Goal: Transaction & Acquisition: Obtain resource

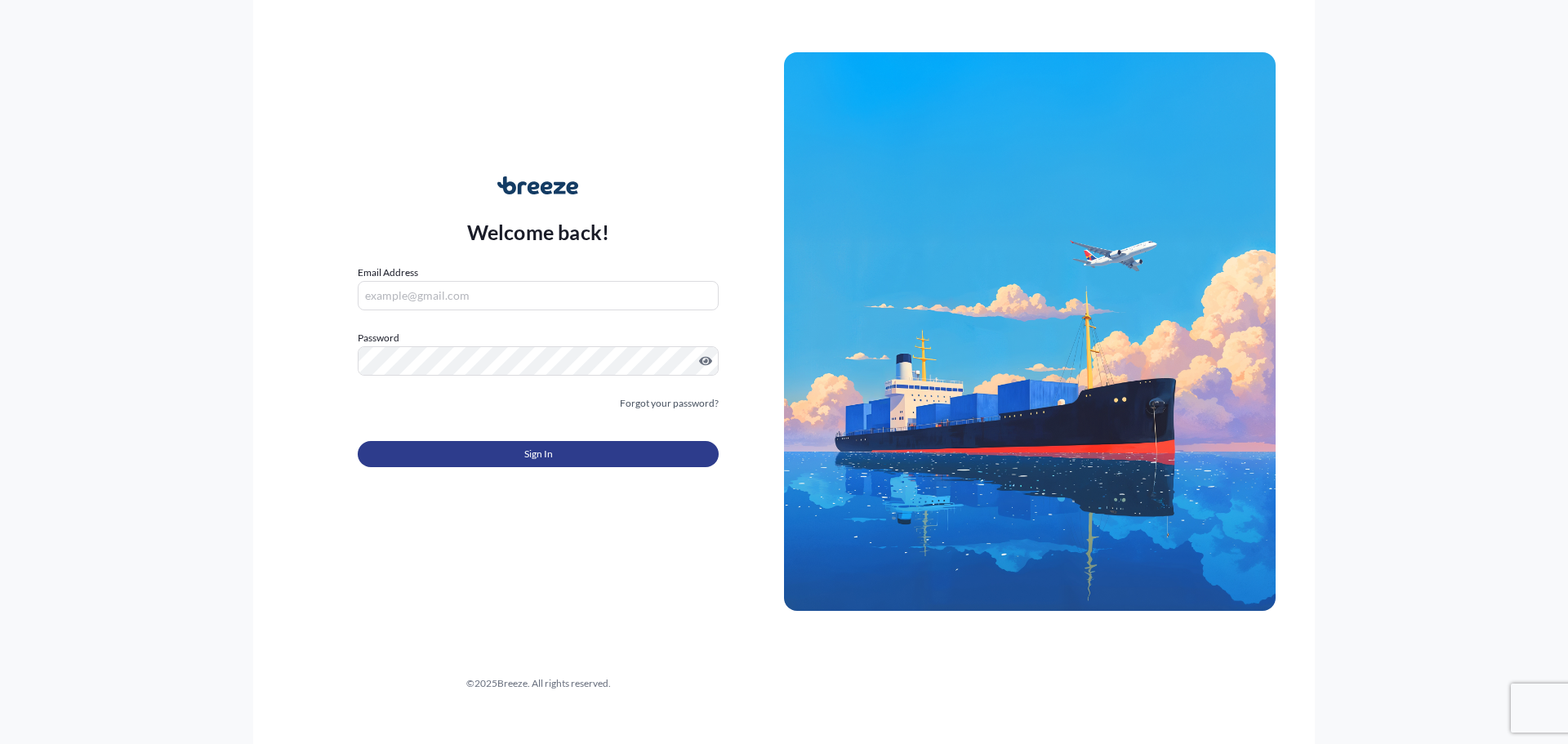
type input "[EMAIL_ADDRESS][DOMAIN_NAME]"
click at [552, 456] on span "Sign In" at bounding box center [539, 455] width 29 height 16
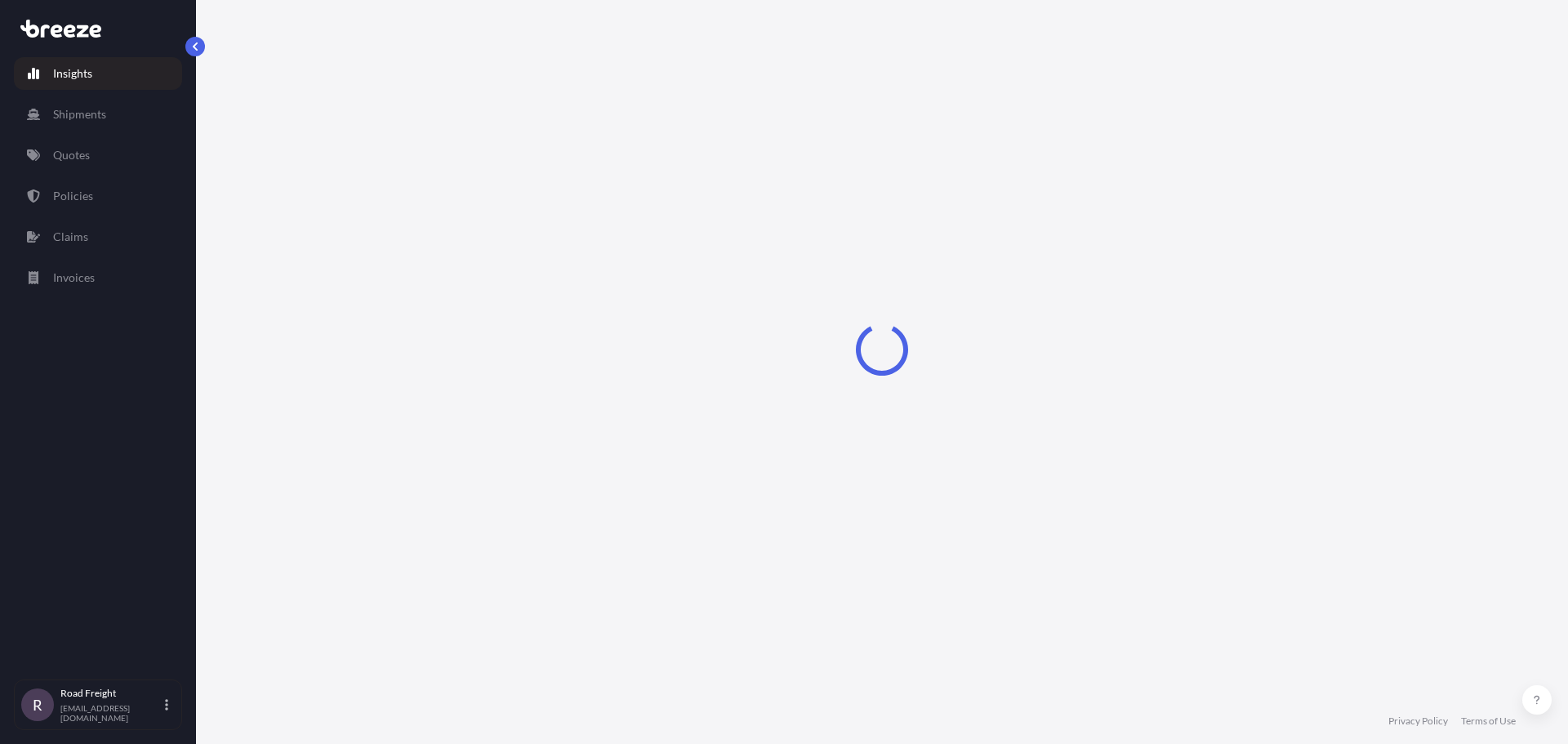
select select "2025"
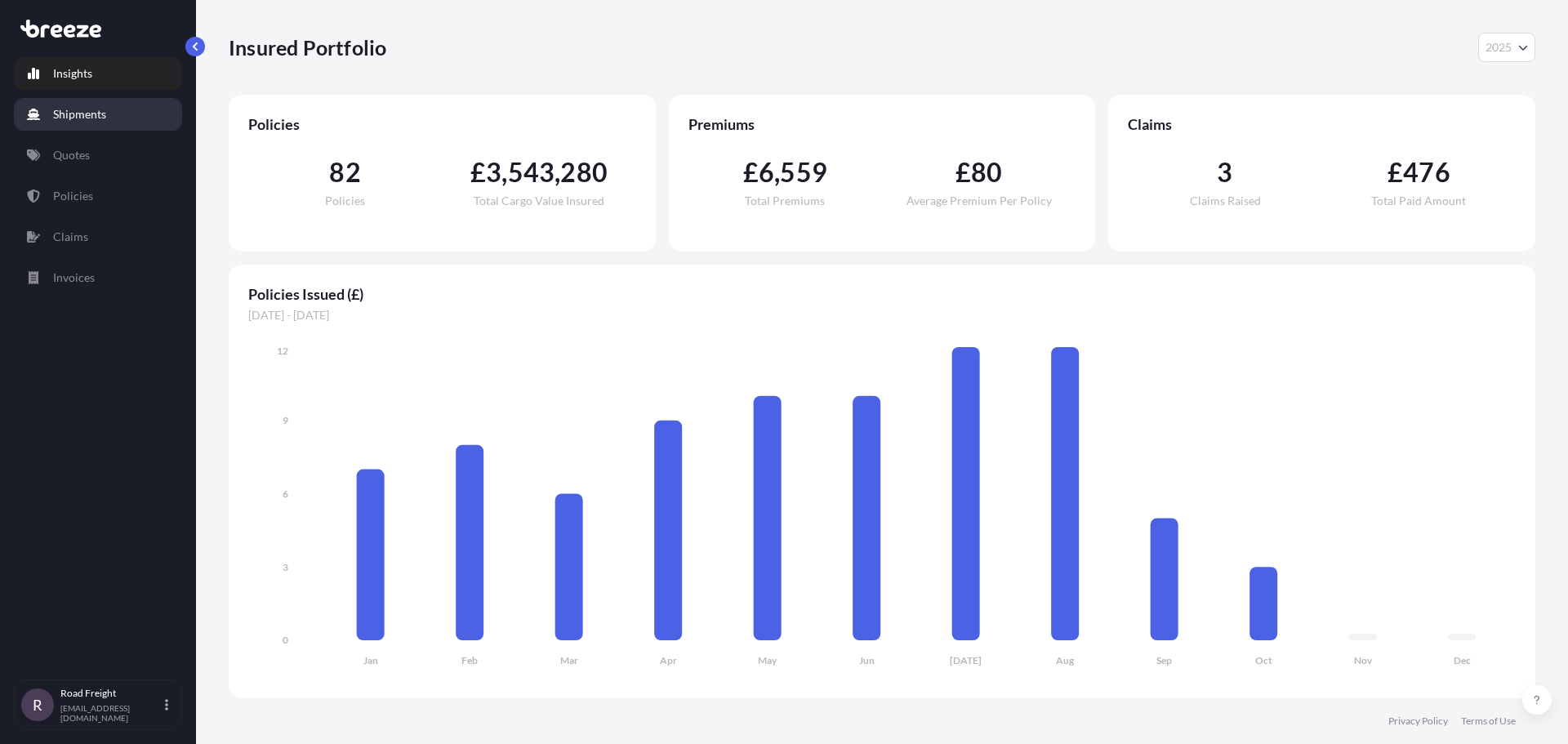
click at [93, 112] on p "Shipments" at bounding box center [79, 114] width 53 height 16
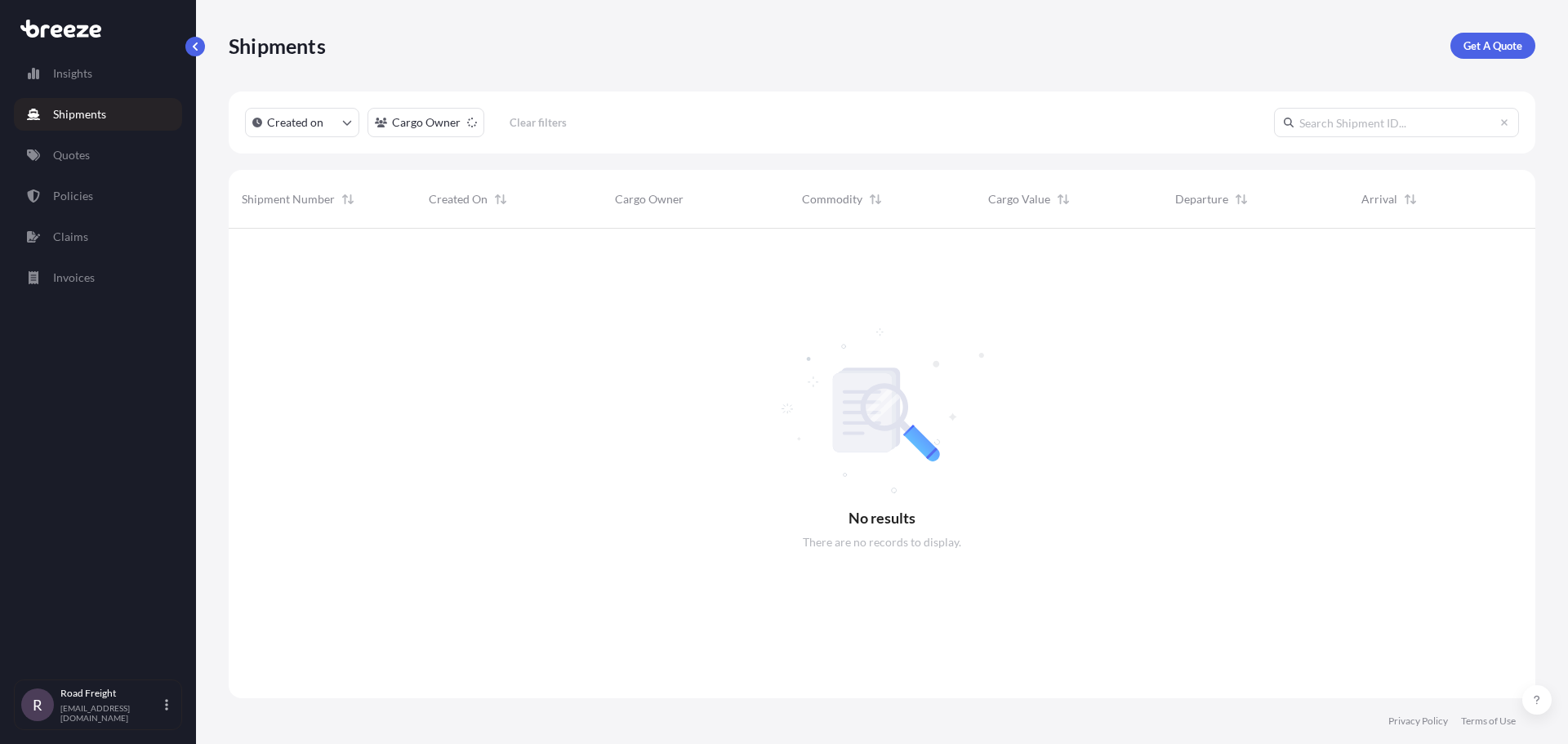
scroll to position [517, 1294]
click at [1492, 54] on link "Get A Quote" at bounding box center [1493, 45] width 85 height 26
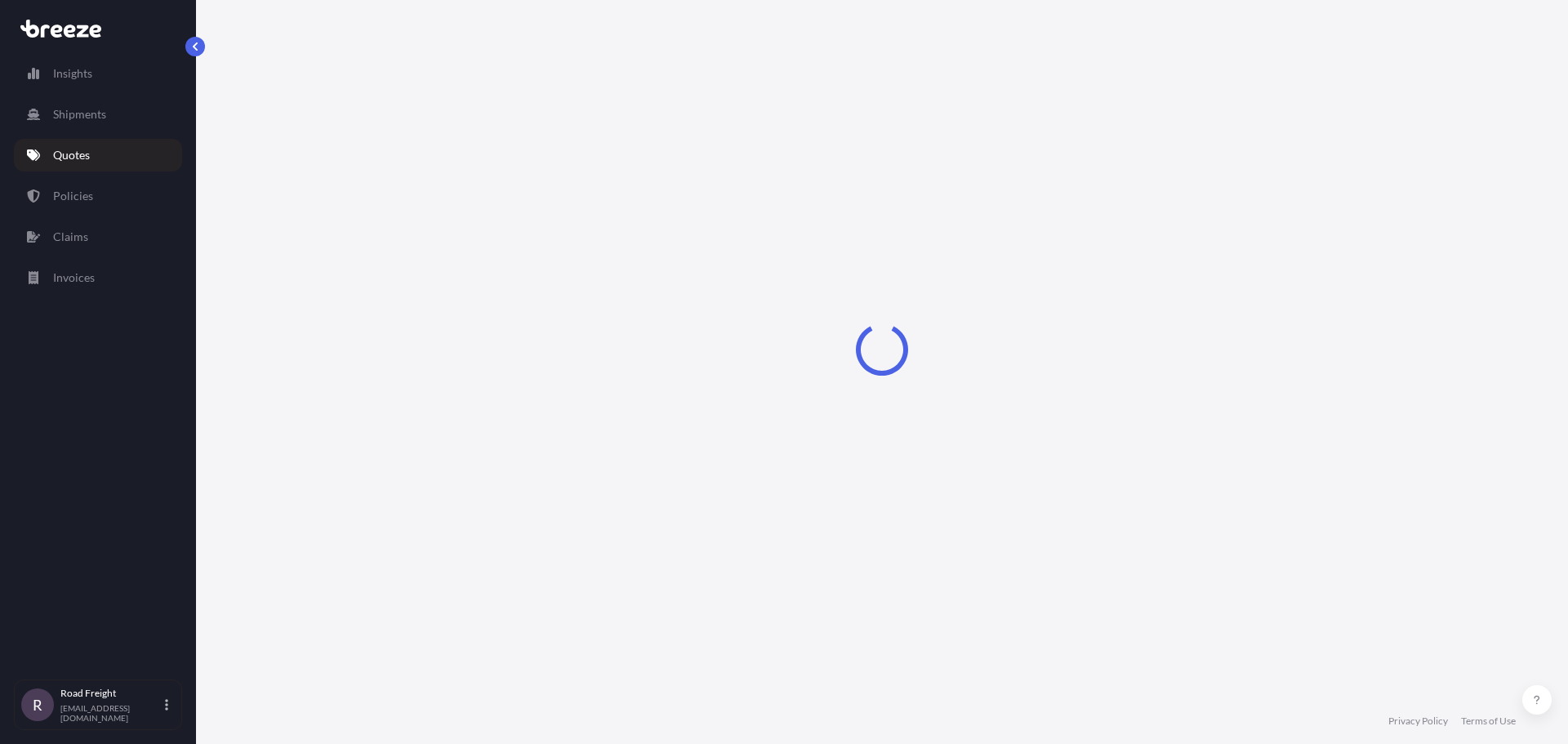
select select "Sea"
select select "1"
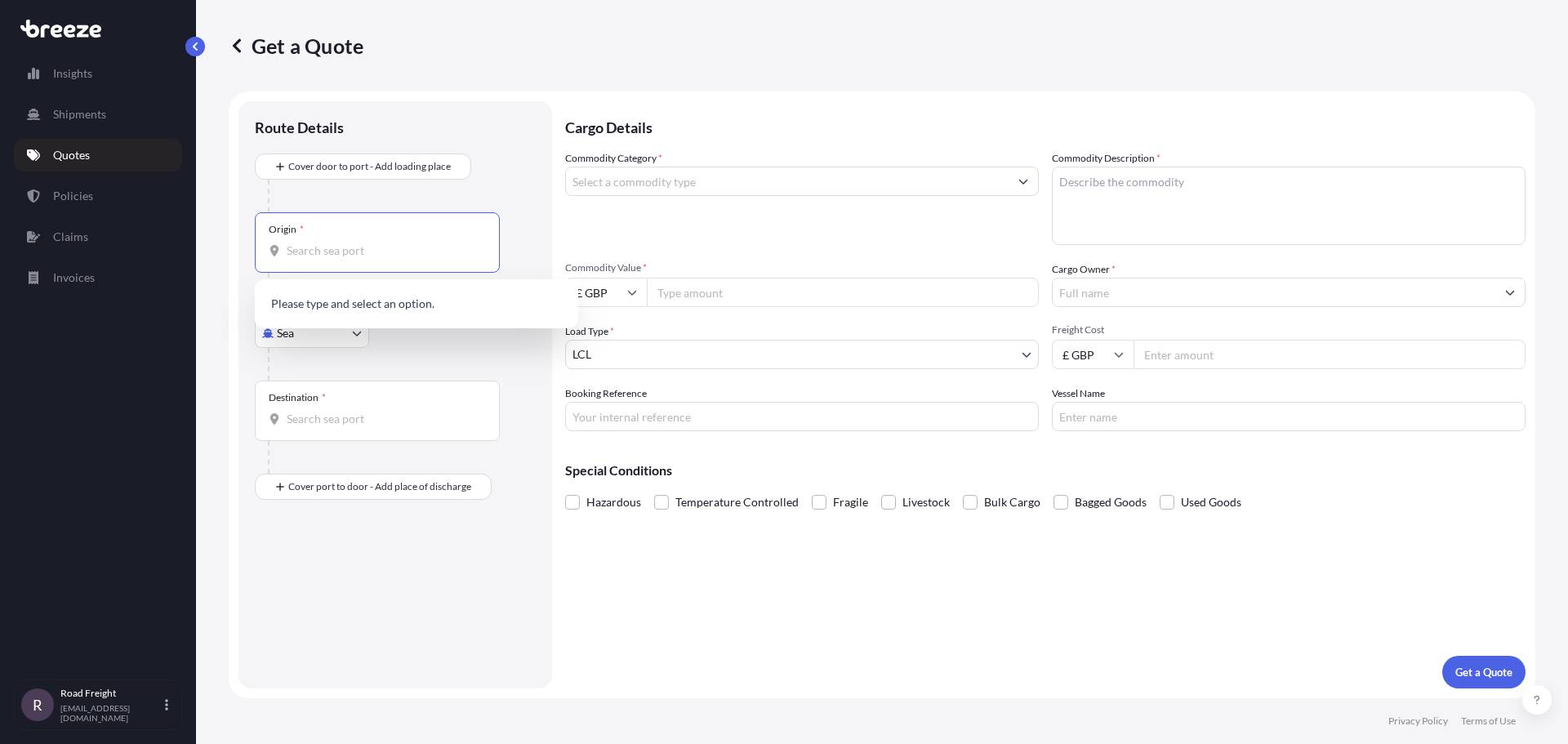
click at [357, 247] on input "Origin *" at bounding box center [383, 251] width 193 height 16
click at [322, 251] on input "Origin * Please select an origin" at bounding box center [383, 251] width 193 height 16
type input "k"
type input "w"
type input "K"
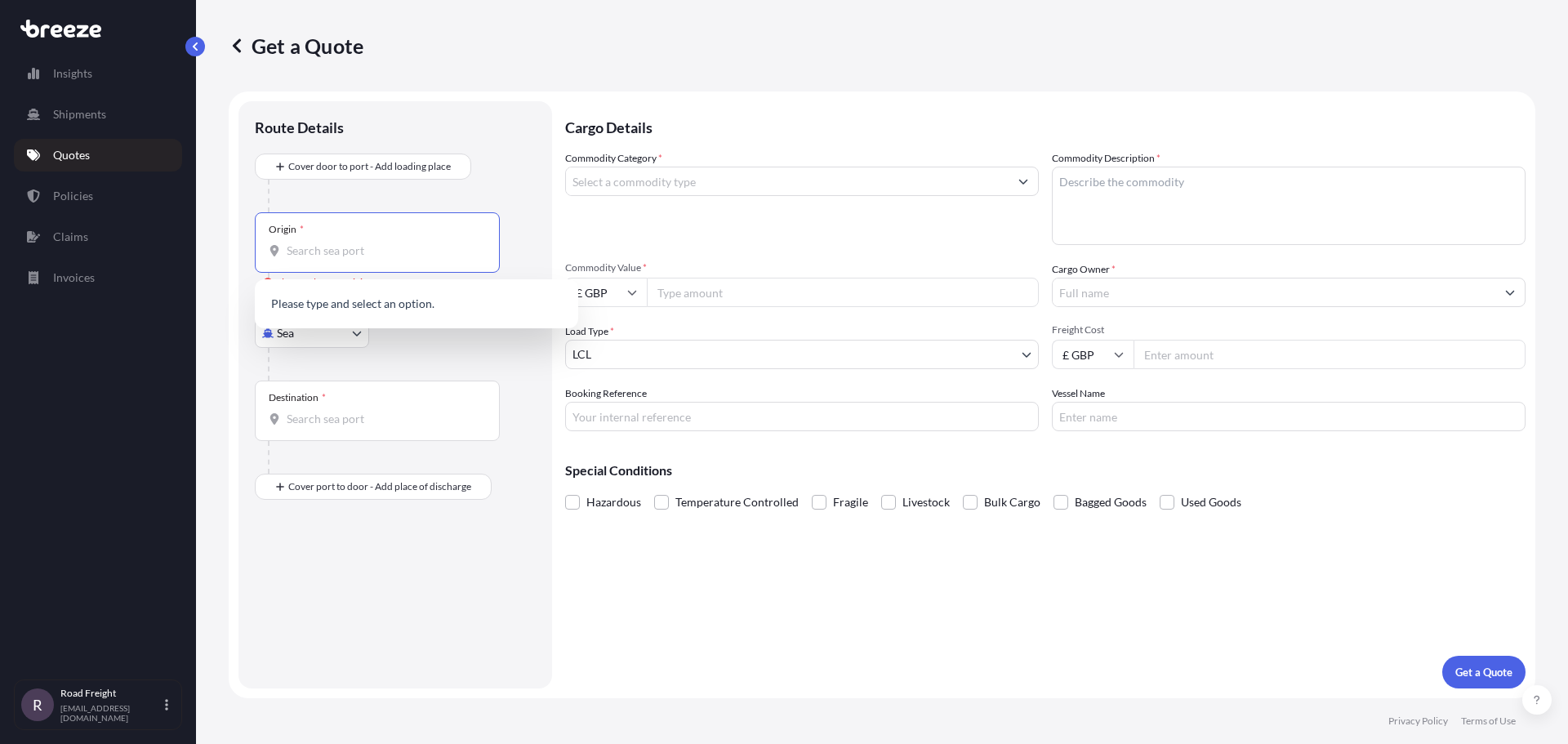
click at [320, 339] on body "Insights Shipments Quotes Policies Claims Invoices R Road Freight [EMAIL_ADDRES…" at bounding box center [784, 372] width 1568 height 744
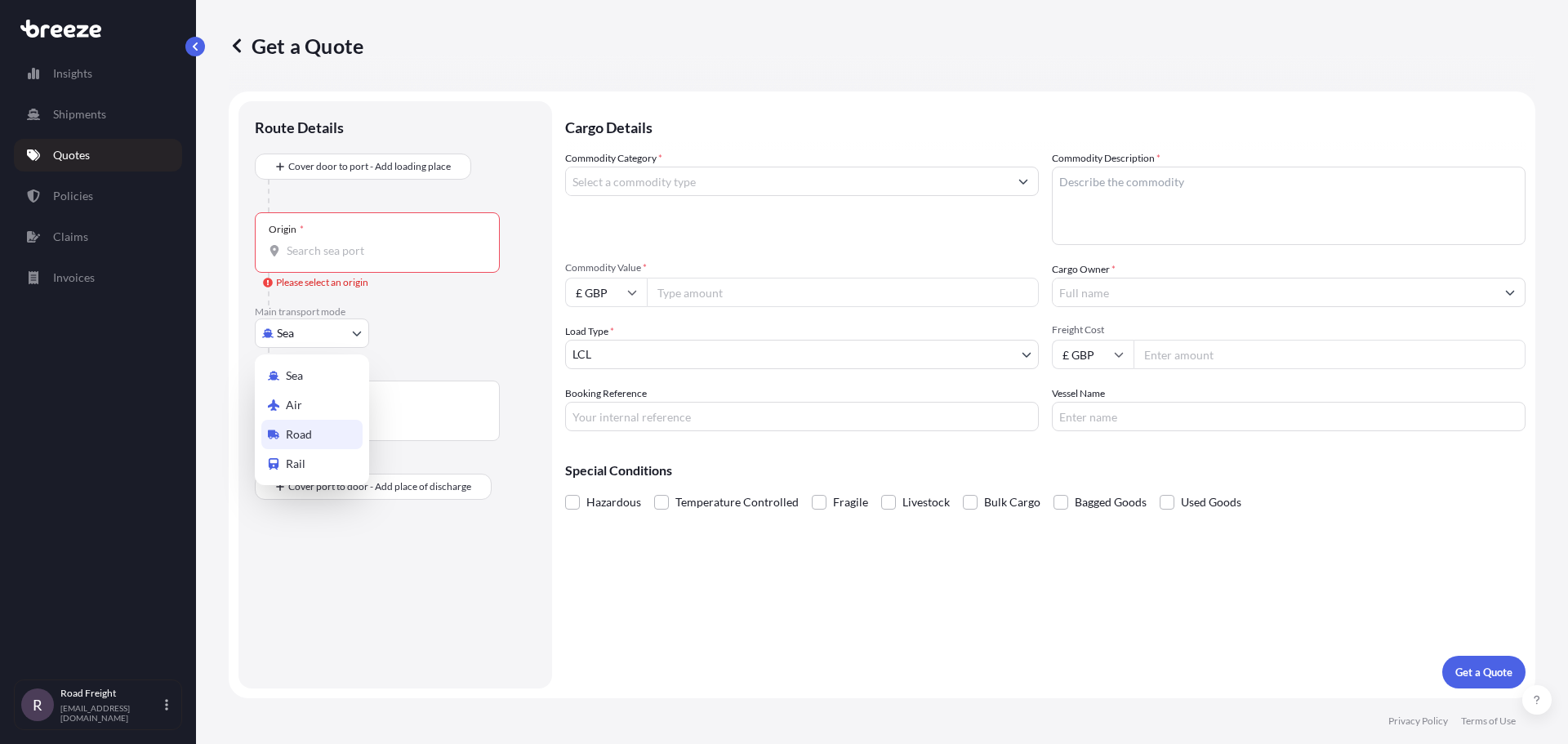
click at [304, 430] on span "Road" at bounding box center [298, 435] width 26 height 16
select select "Road"
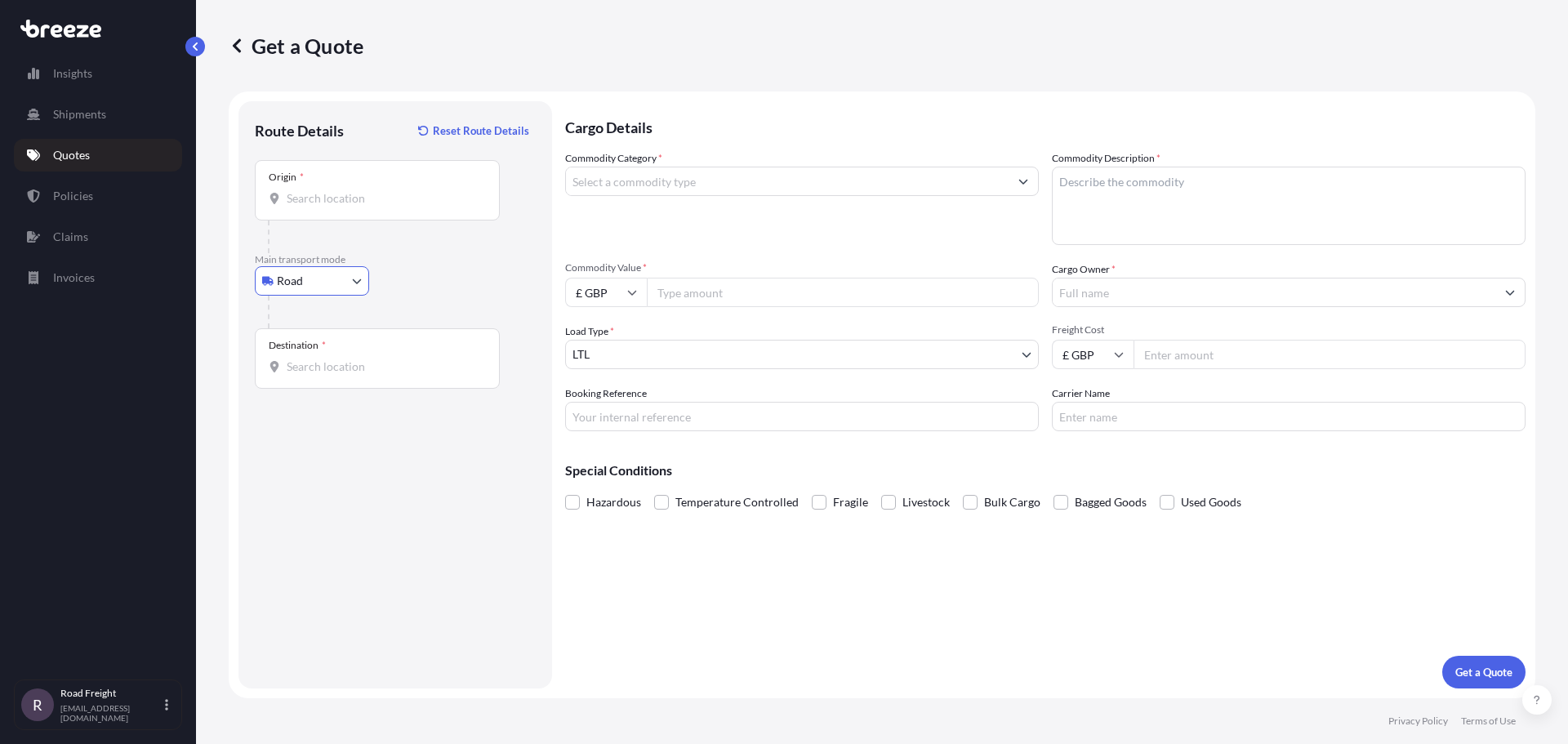
drag, startPoint x: 306, startPoint y: 203, endPoint x: 338, endPoint y: 219, distance: 35.8
click at [306, 203] on input "Origin *" at bounding box center [383, 199] width 193 height 16
click at [374, 200] on input "KRZYZO" at bounding box center [383, 199] width 193 height 16
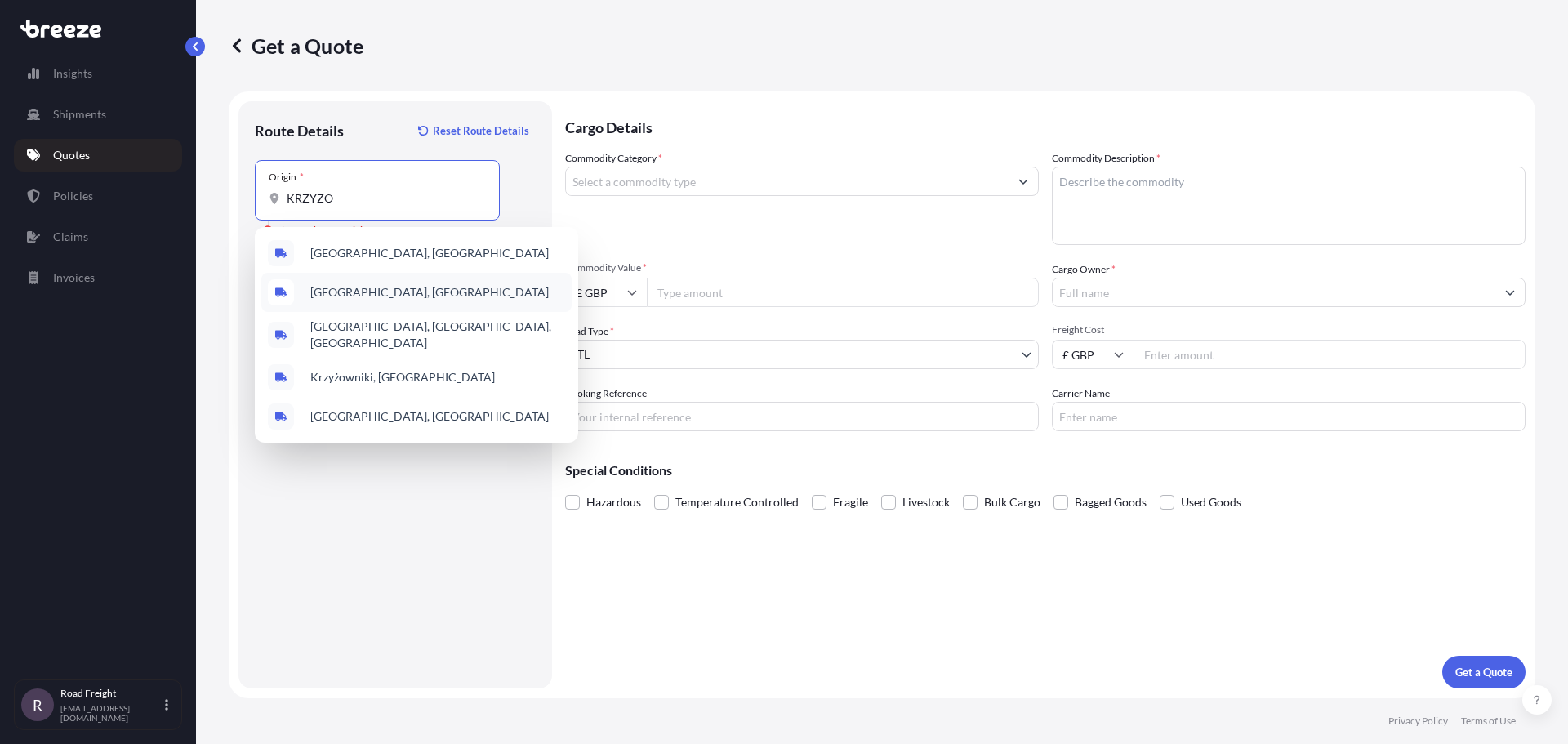
click at [358, 294] on span "[GEOGRAPHIC_DATA], [GEOGRAPHIC_DATA]" at bounding box center [430, 292] width 239 height 16
type input "[GEOGRAPHIC_DATA], [GEOGRAPHIC_DATA]"
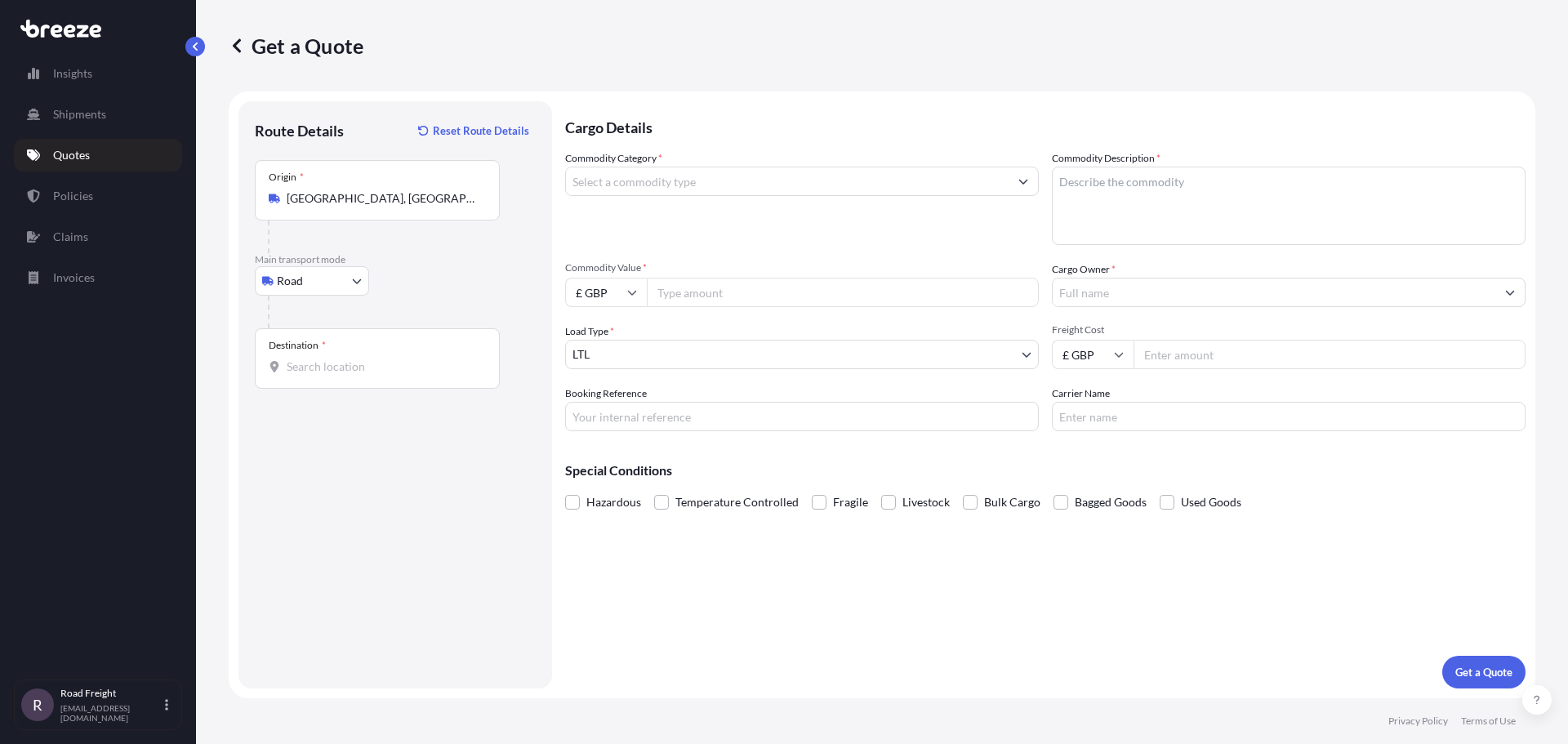
click at [356, 378] on div "Destination *" at bounding box center [377, 359] width 245 height 60
click at [356, 375] on input "Destination *" at bounding box center [383, 367] width 193 height 16
click at [339, 372] on input "Destination * Please select a destination" at bounding box center [383, 367] width 193 height 16
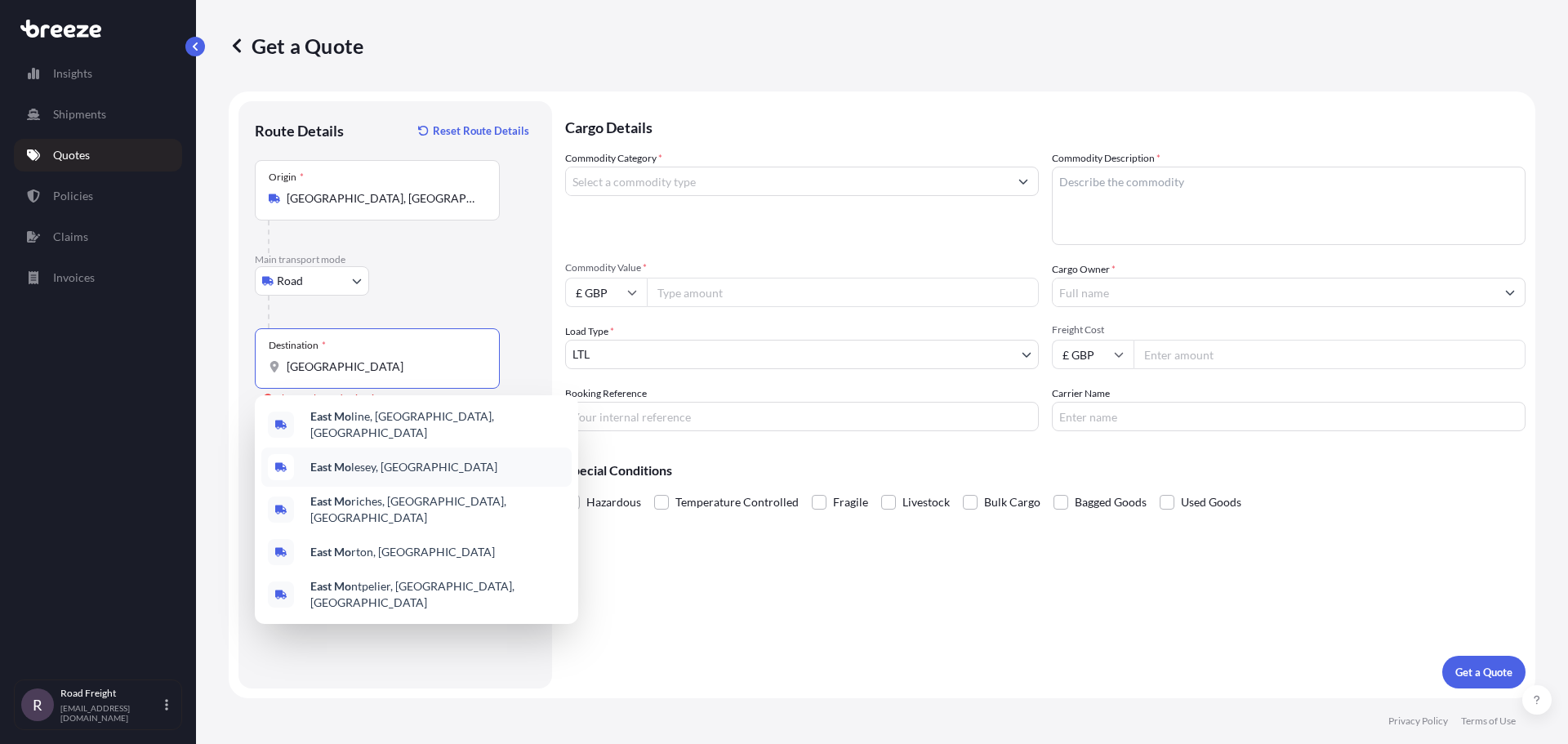
click at [392, 468] on span "[GEOGRAPHIC_DATA], [GEOGRAPHIC_DATA]" at bounding box center [404, 467] width 187 height 16
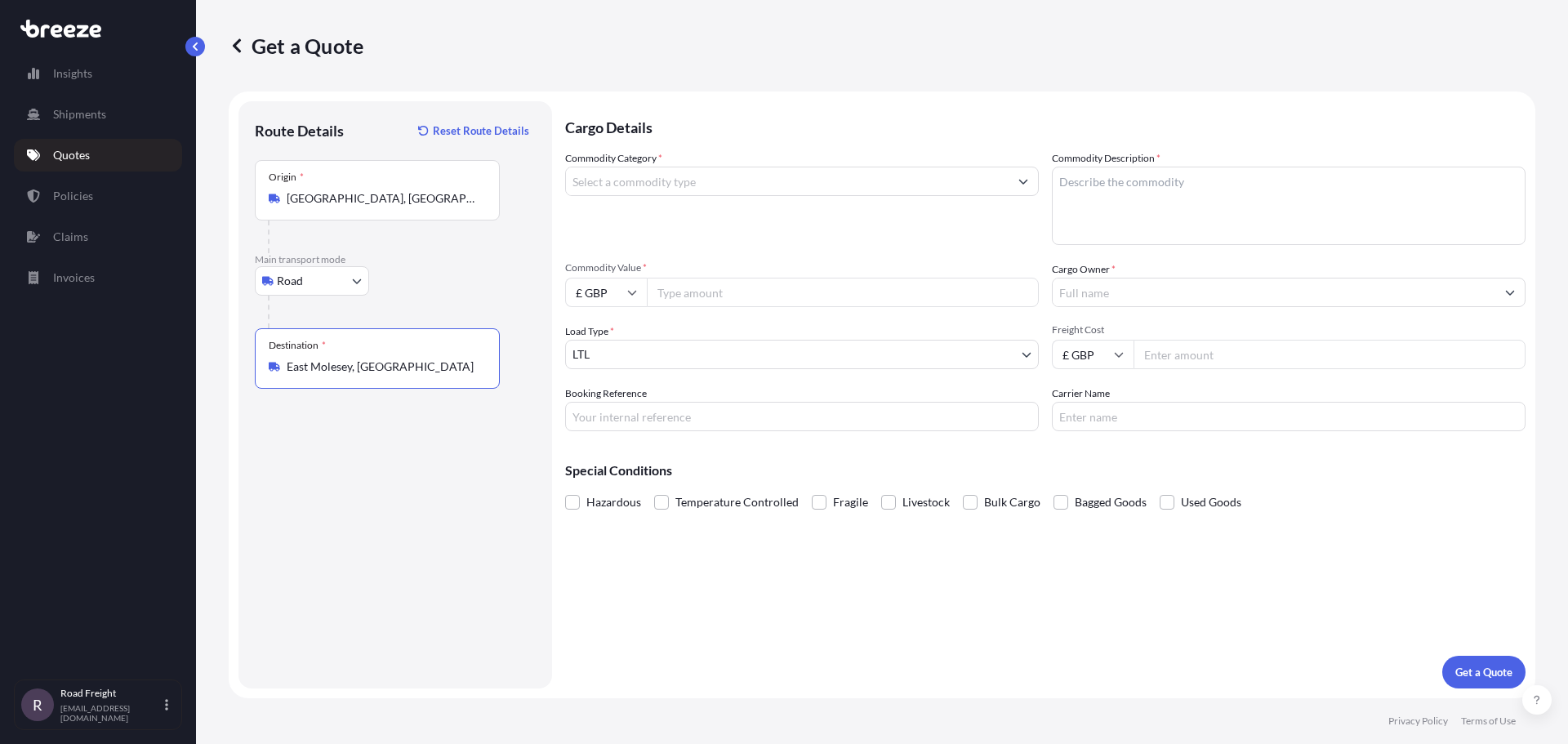
type input "East Molesey, [GEOGRAPHIC_DATA]"
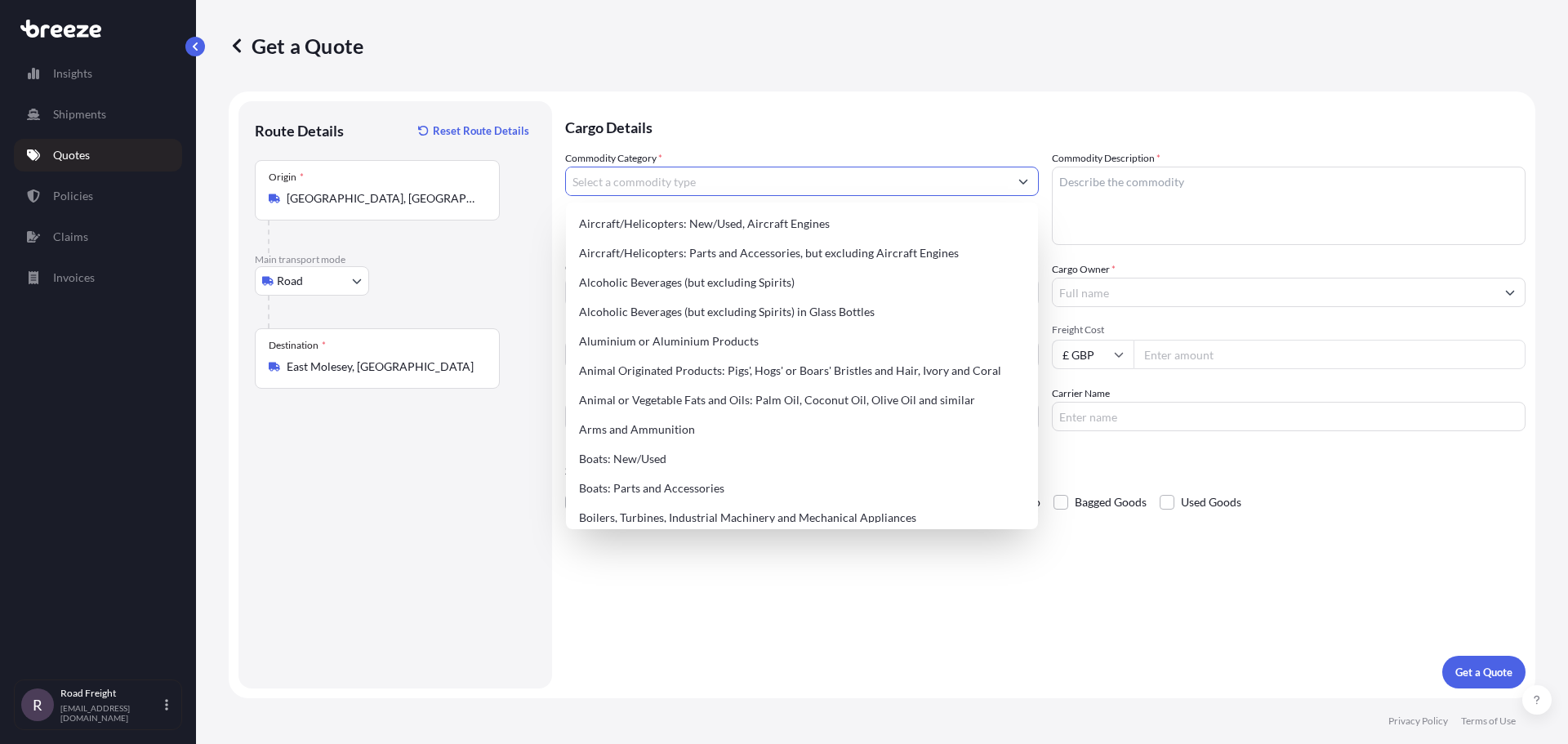
click at [698, 179] on input "Commodity Category *" at bounding box center [787, 182] width 443 height 30
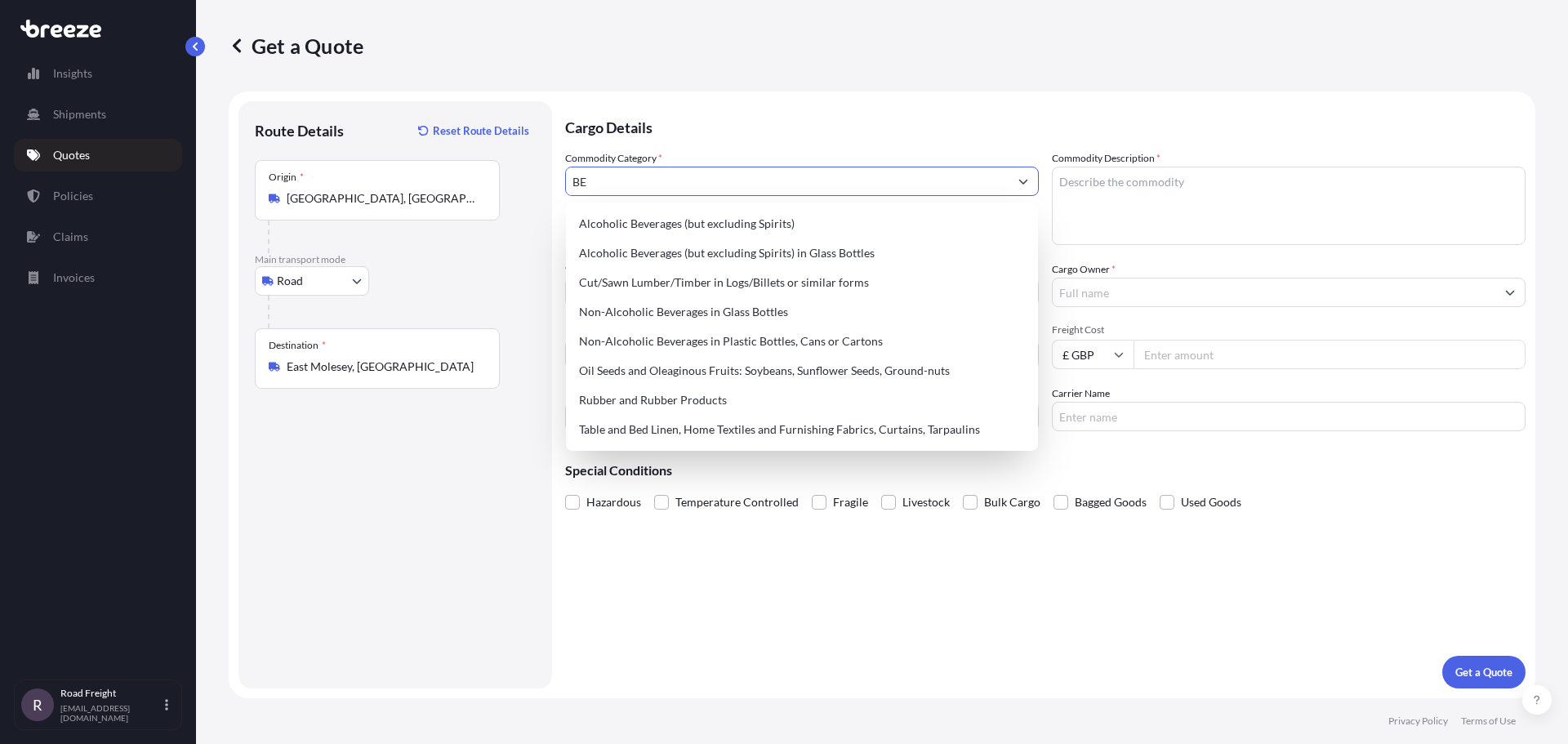
type input "B"
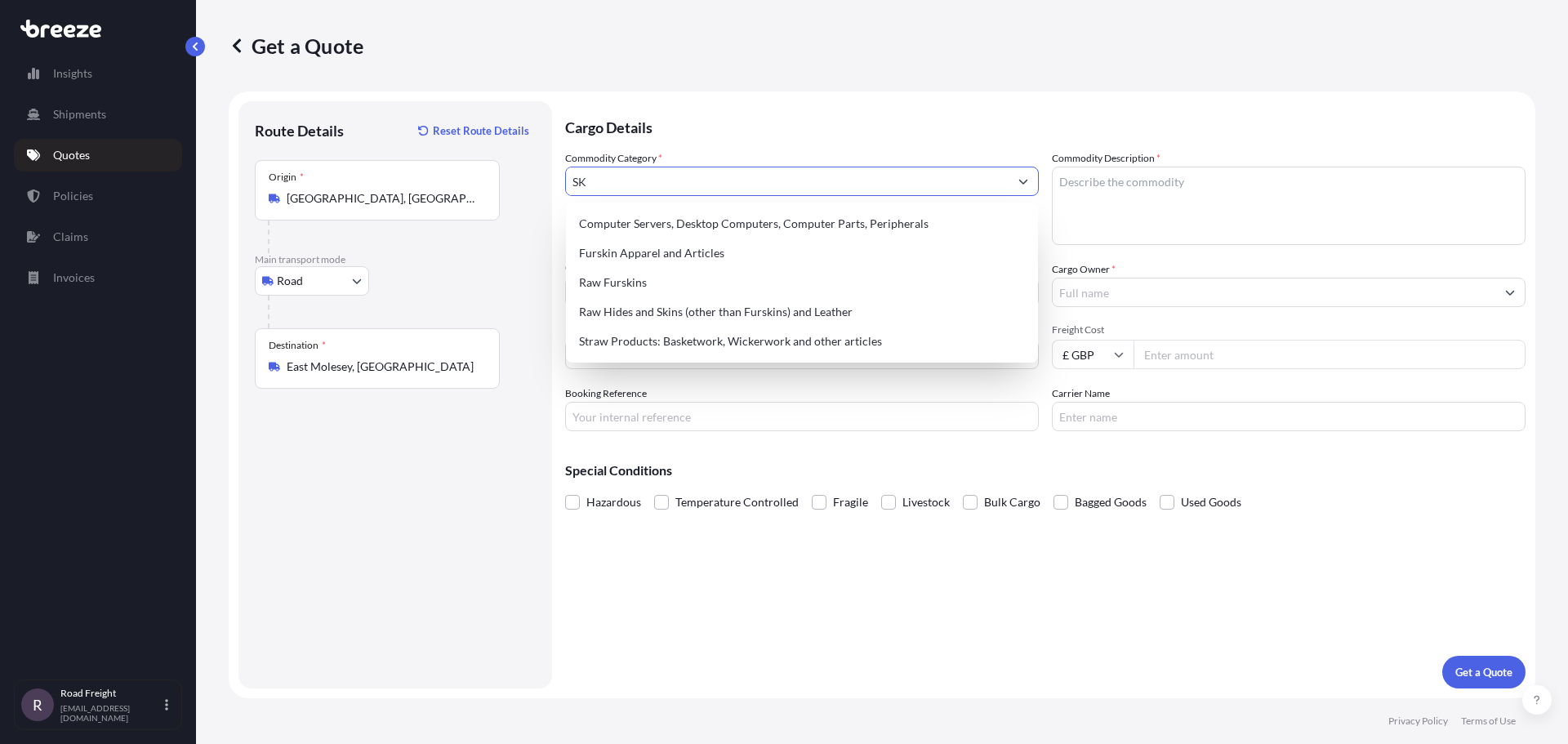
type input "S"
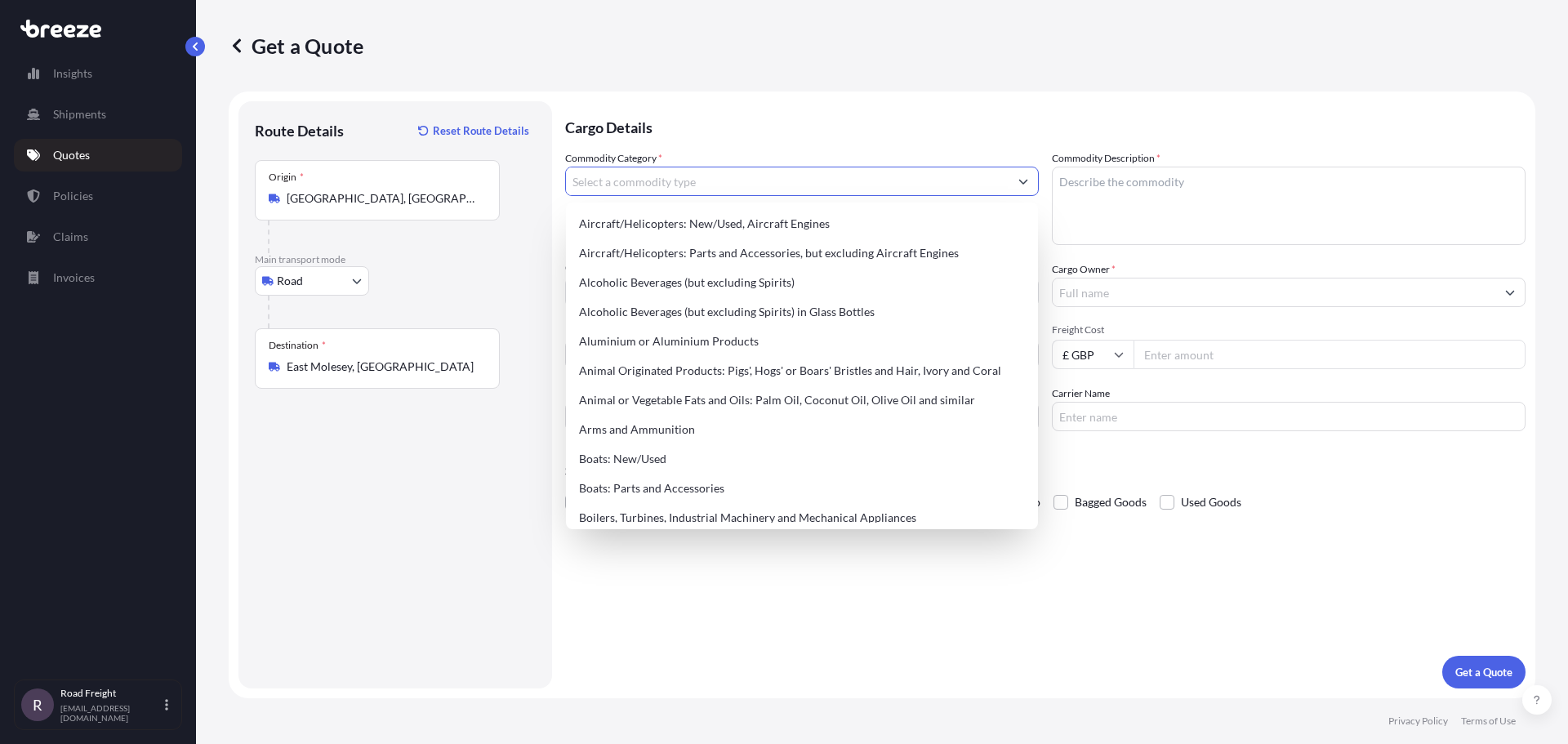
click at [1031, 176] on button "Show suggestions" at bounding box center [1023, 182] width 30 height 30
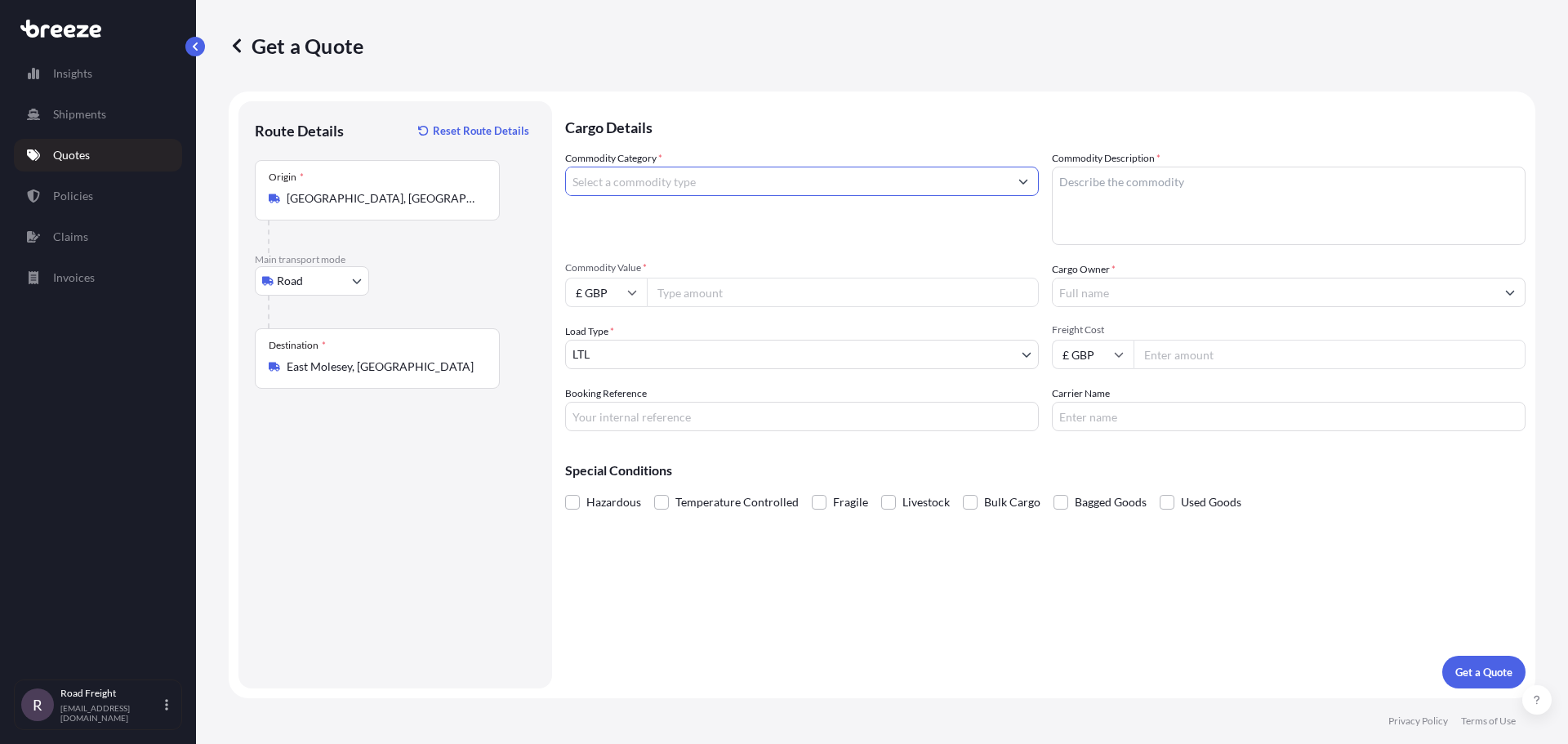
click at [1031, 176] on button "Show suggestions" at bounding box center [1023, 182] width 30 height 30
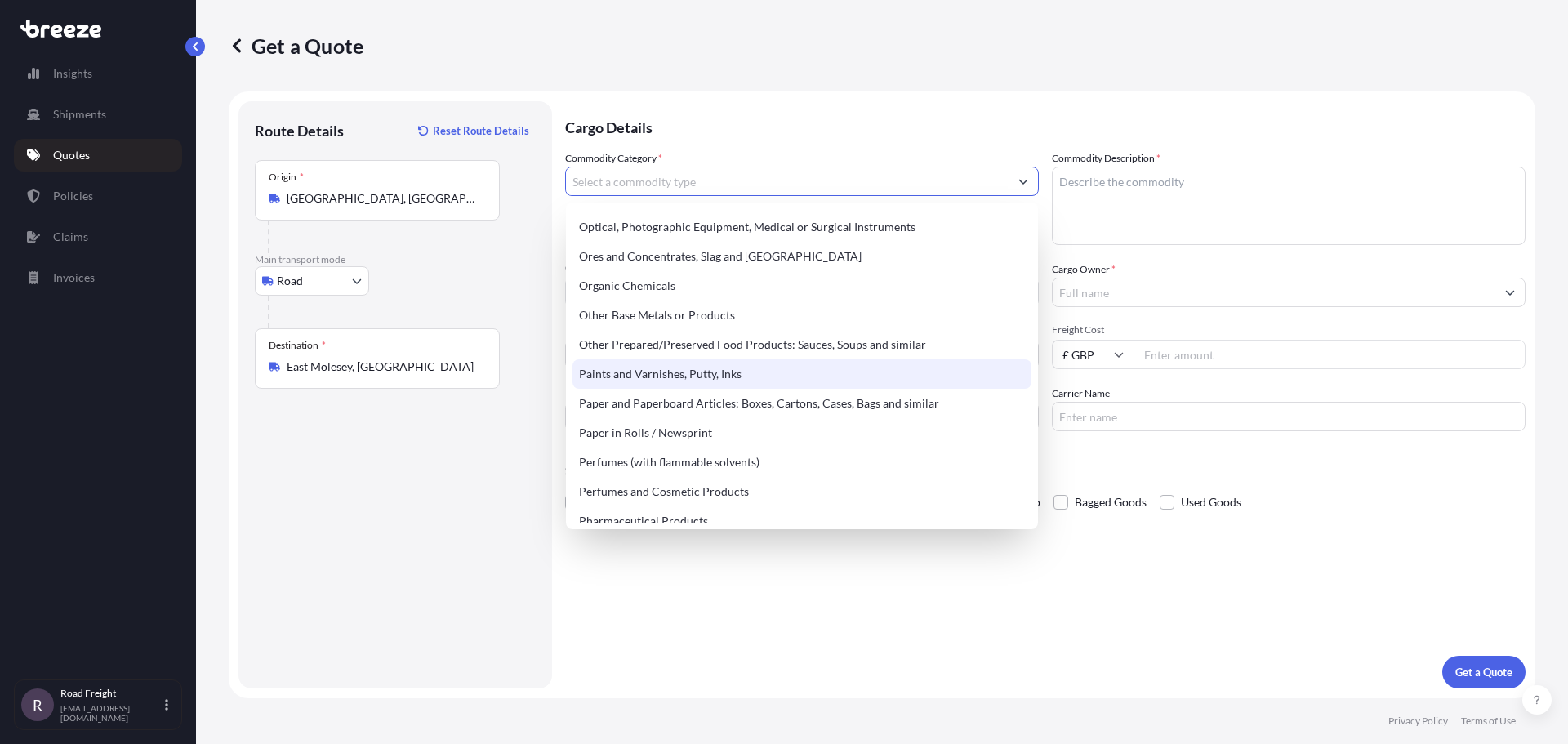
scroll to position [2697, 0]
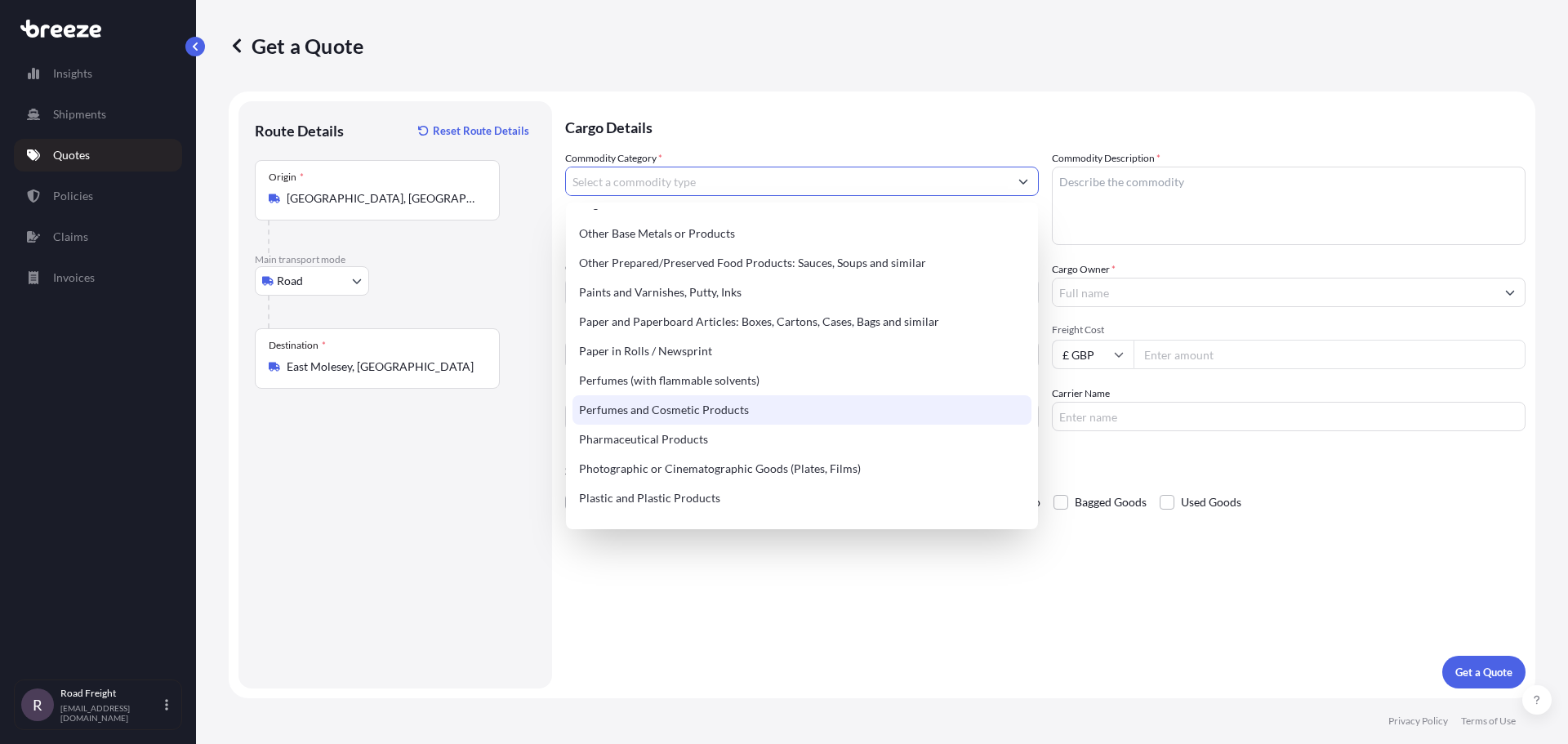
click at [710, 413] on div "Perfumes and Cosmetic Products" at bounding box center [801, 410] width 459 height 30
type input "Perfumes and Cosmetic Products"
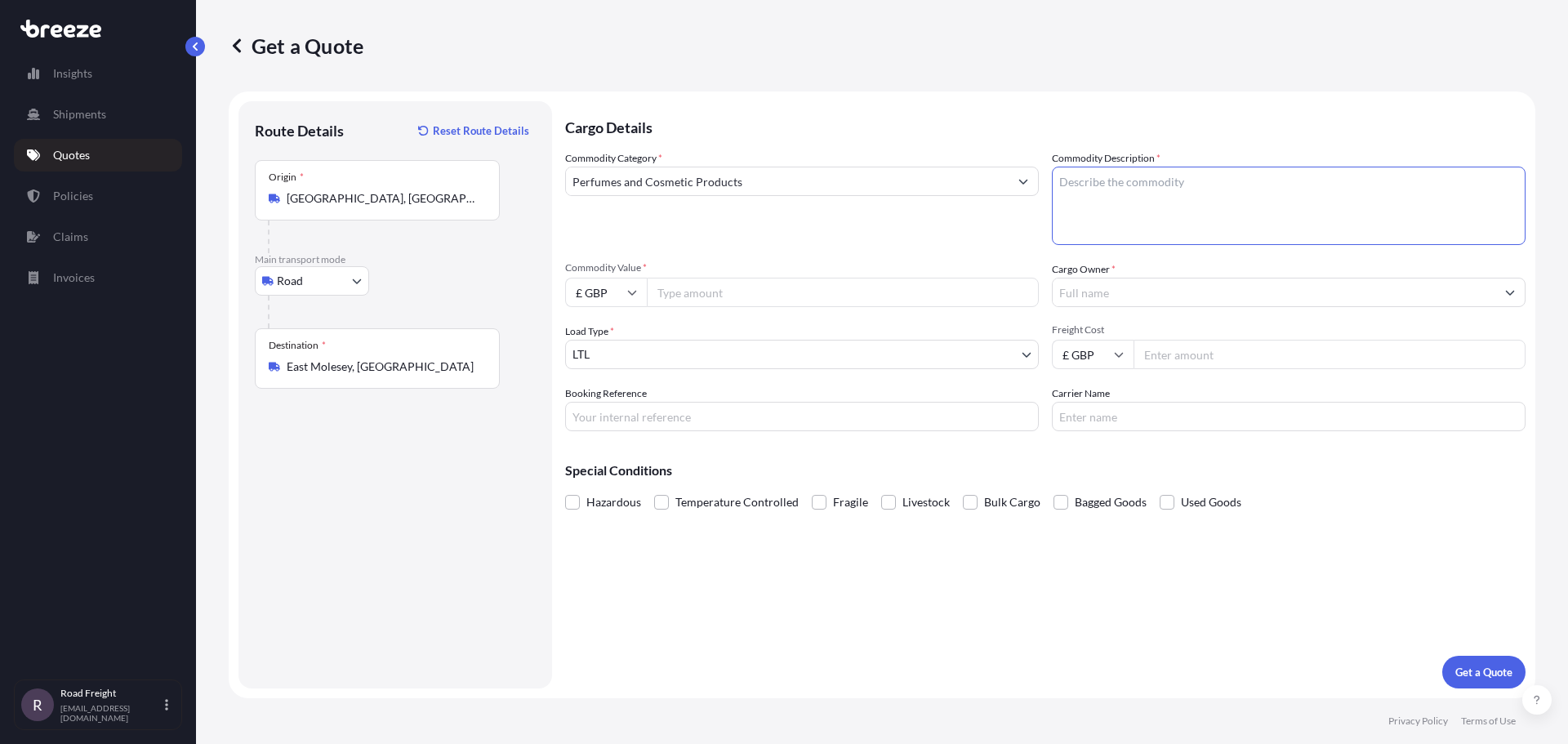
click at [1141, 180] on textarea "Commodity Description *" at bounding box center [1288, 206] width 473 height 78
type textarea "SKINCARE PRODUCTS"
click at [755, 290] on input "Commodity Value *" at bounding box center [842, 292] width 392 height 30
click at [600, 290] on input "£ GBP" at bounding box center [605, 292] width 82 height 30
drag, startPoint x: 586, startPoint y: 339, endPoint x: 683, endPoint y: 320, distance: 98.8
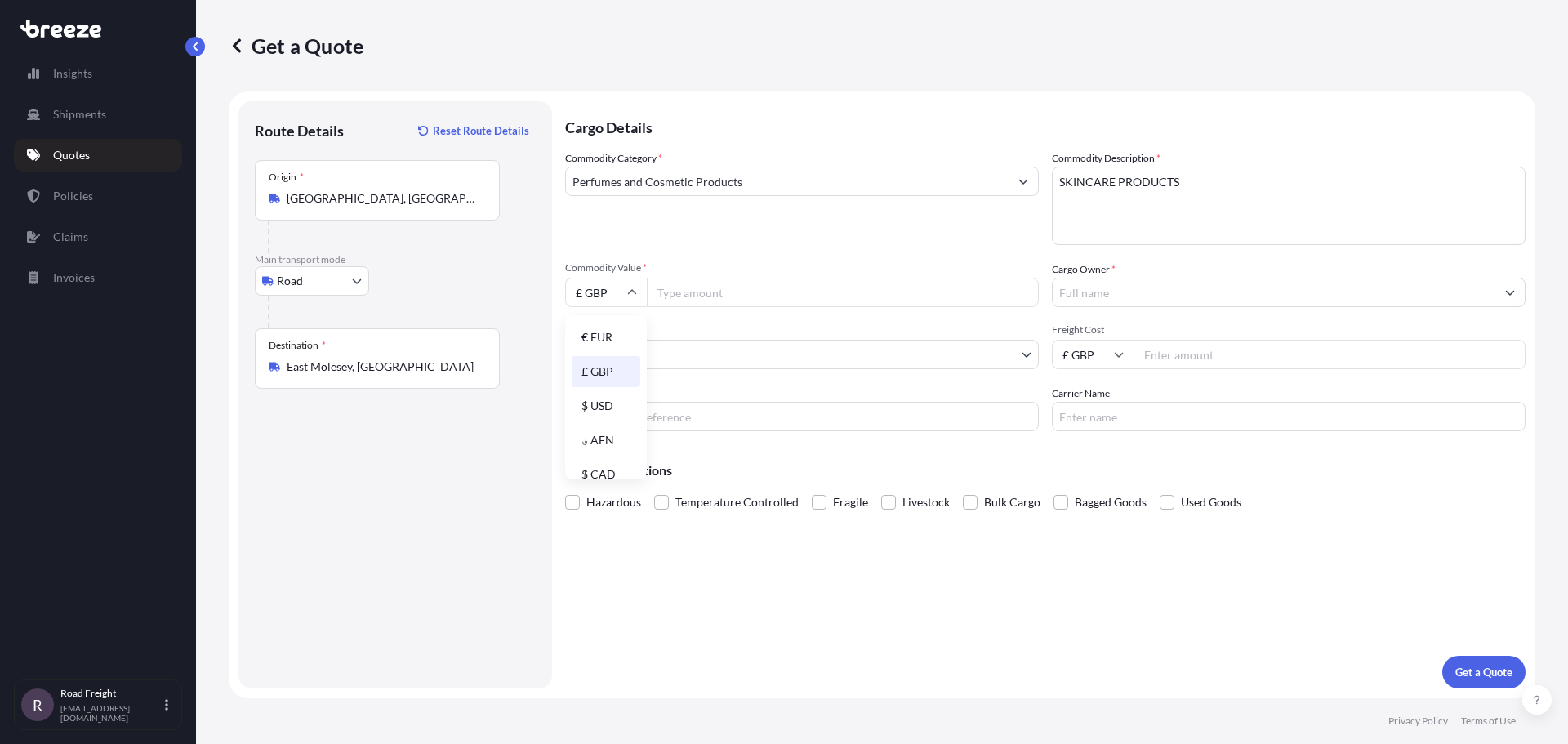
click at [586, 340] on div "€ EUR" at bounding box center [606, 337] width 68 height 31
type input "€ EUR"
click at [682, 291] on input "Commodity Value *" at bounding box center [842, 292] width 392 height 30
type input "56039.39"
click at [1155, 293] on input "Cargo Owner *" at bounding box center [1273, 292] width 443 height 30
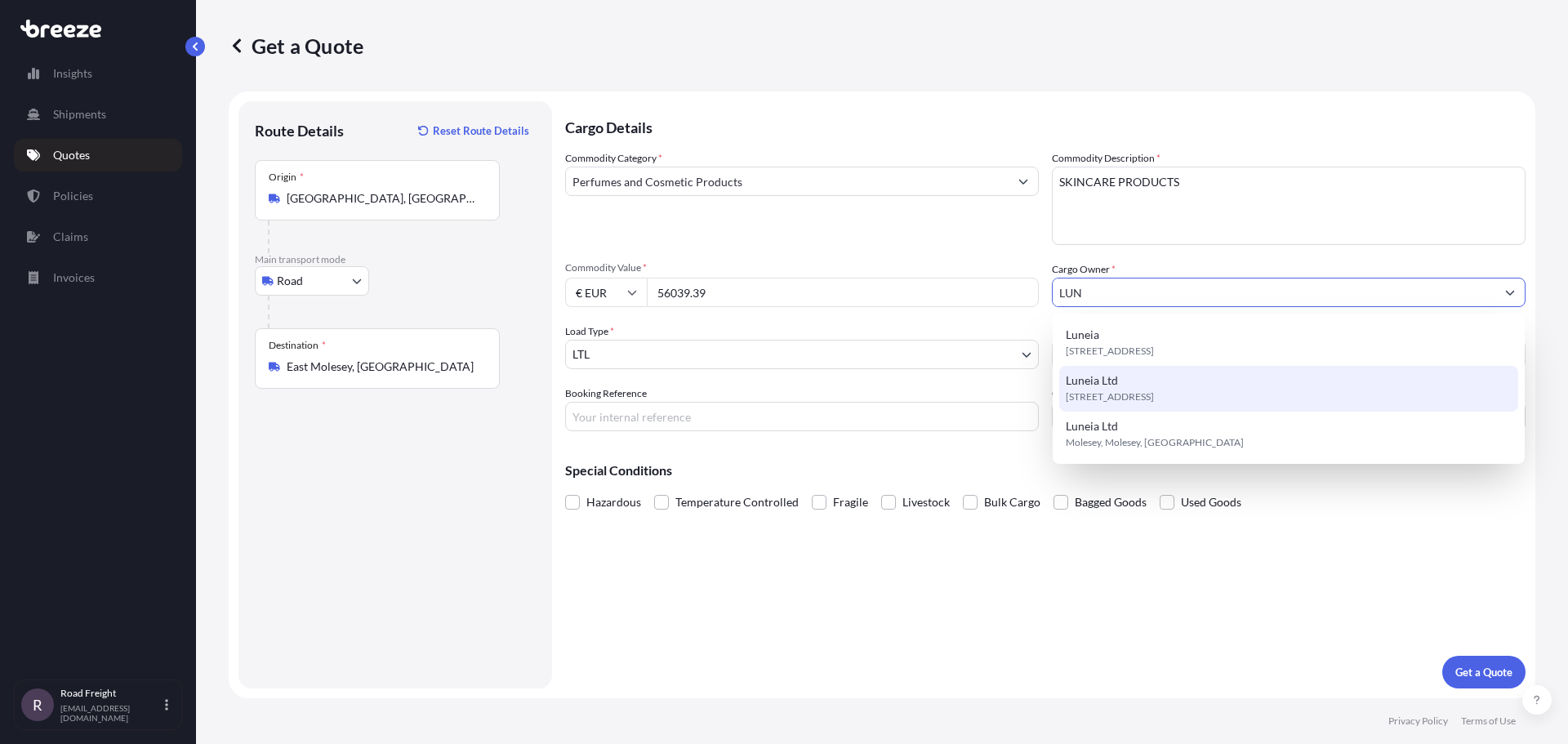
click at [1154, 389] on span "[STREET_ADDRESS]" at bounding box center [1110, 397] width 88 height 16
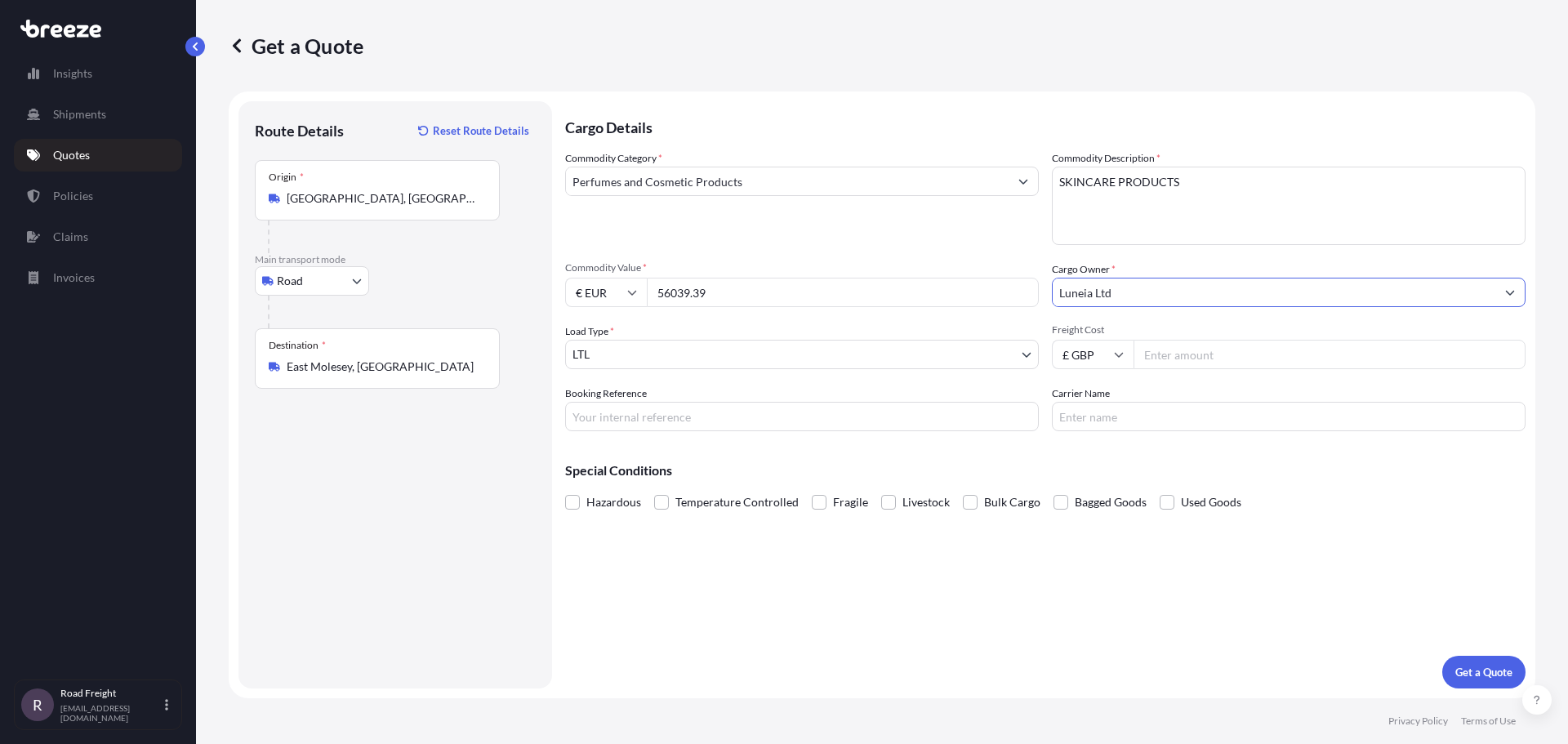
type input "Luneia Ltd"
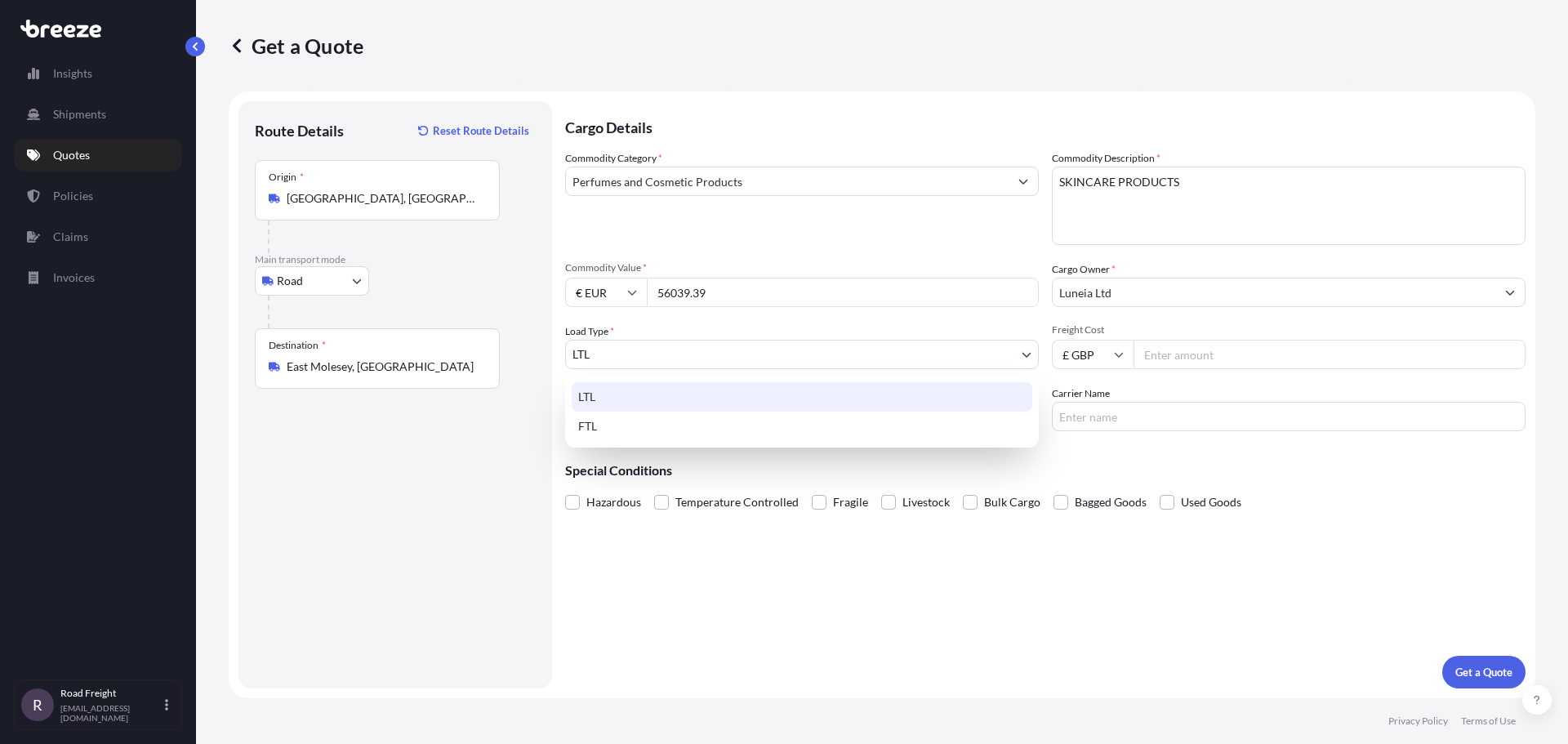
click at [708, 353] on body "3 options available. Insights Shipments Quotes Policies Claims Invoices R Road …" at bounding box center [784, 372] width 1568 height 744
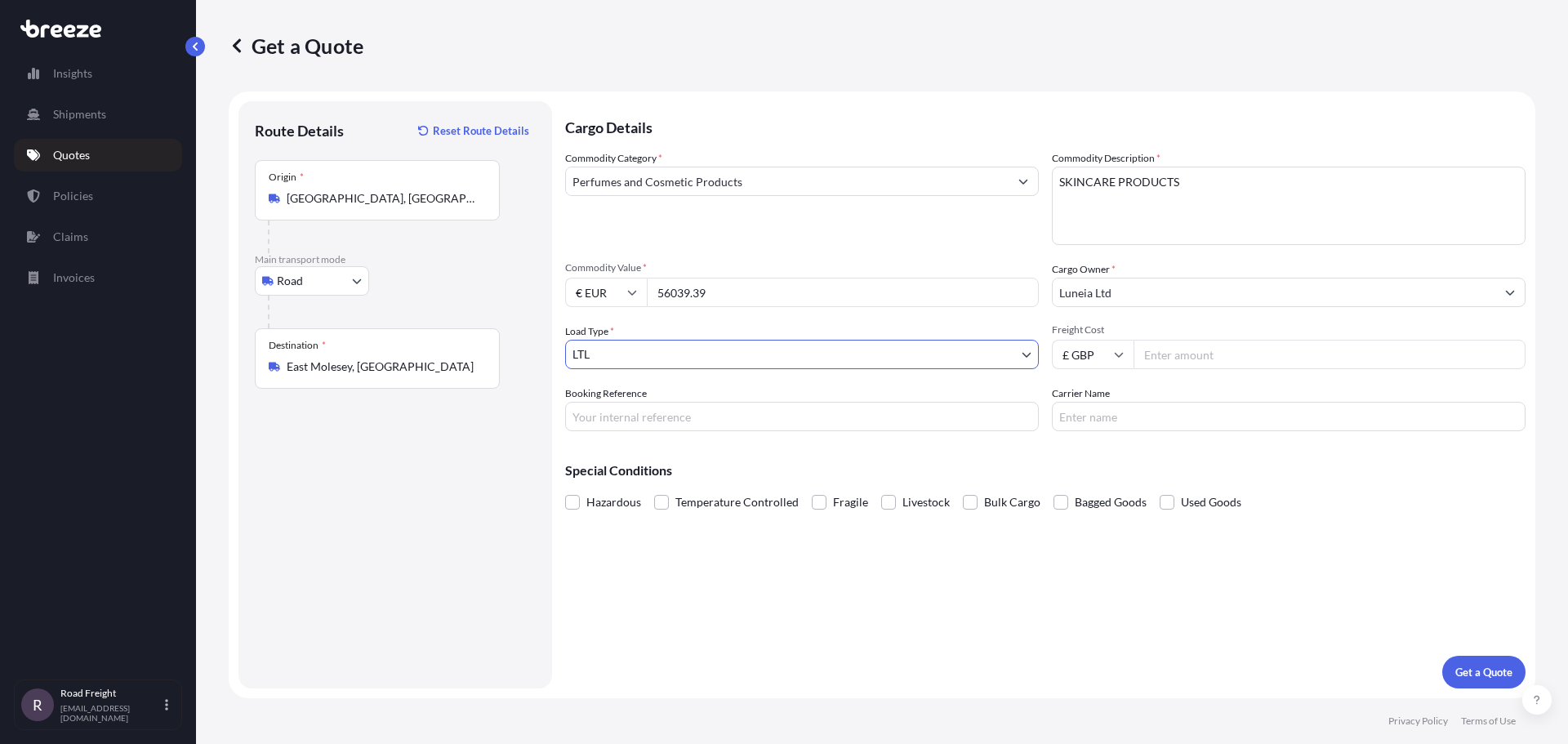
click at [1229, 356] on input "Freight Cost" at bounding box center [1329, 354] width 392 height 30
type input "1445"
click at [795, 411] on input "Booking Reference" at bounding box center [801, 416] width 473 height 30
click at [612, 408] on input "Booking Reference" at bounding box center [801, 416] width 473 height 30
paste input "SI32500"
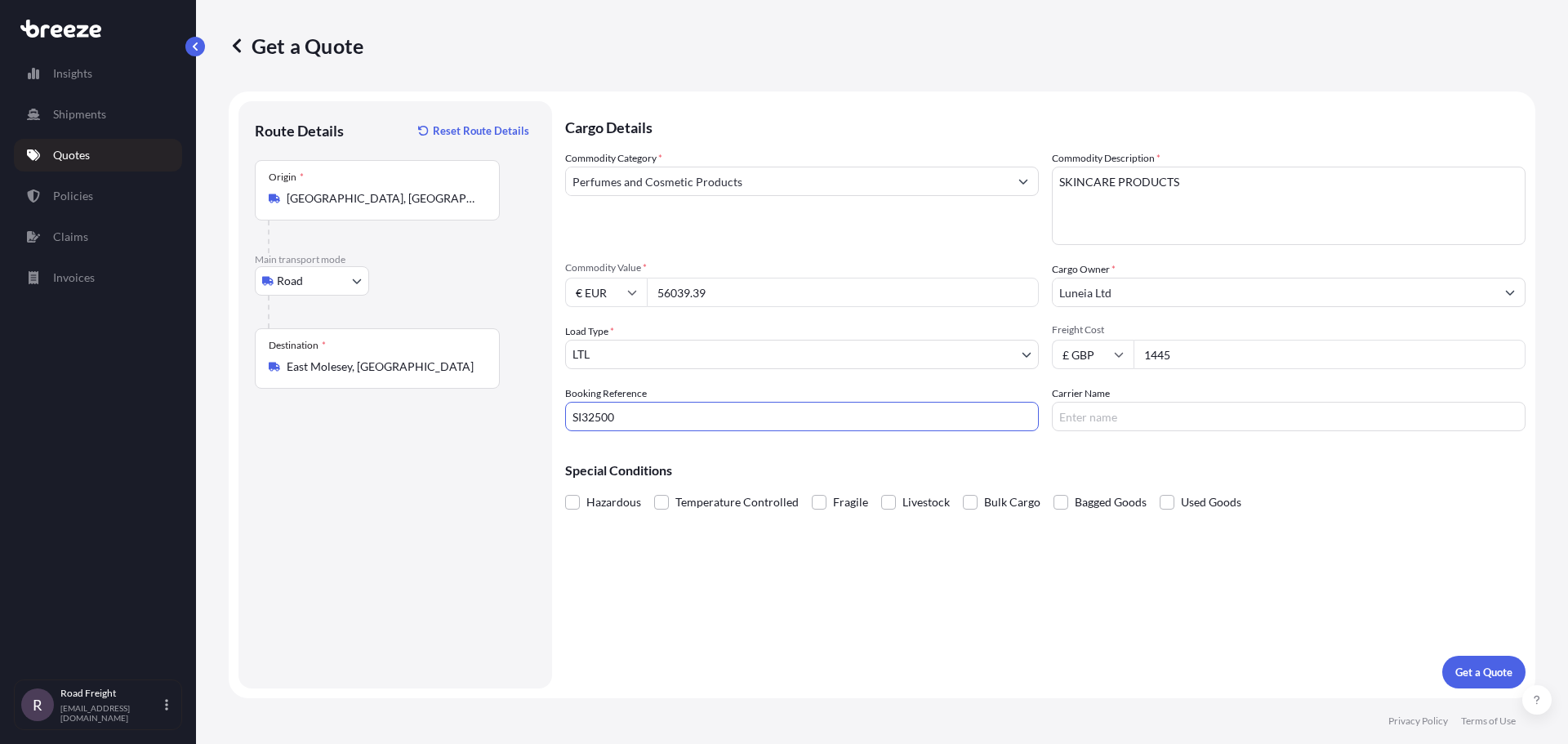
type input "SI32500"
click at [1114, 418] on input "Carrier Name" at bounding box center [1288, 416] width 473 height 30
type input "PANGEA INTERNATIONAL LOGISTICS"
click at [1468, 672] on p "Get a Quote" at bounding box center [1484, 672] width 57 height 16
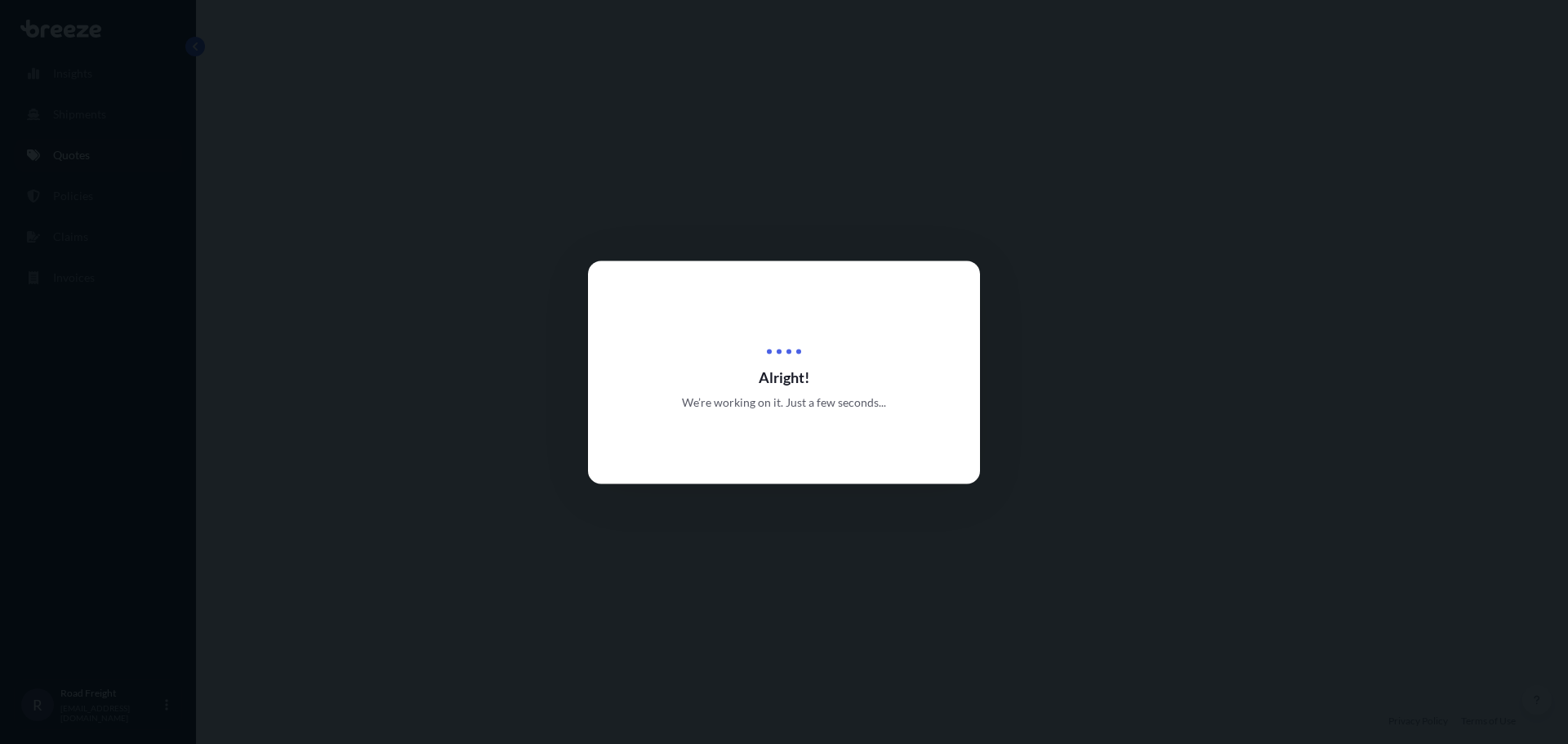
select select "Road"
select select "1"
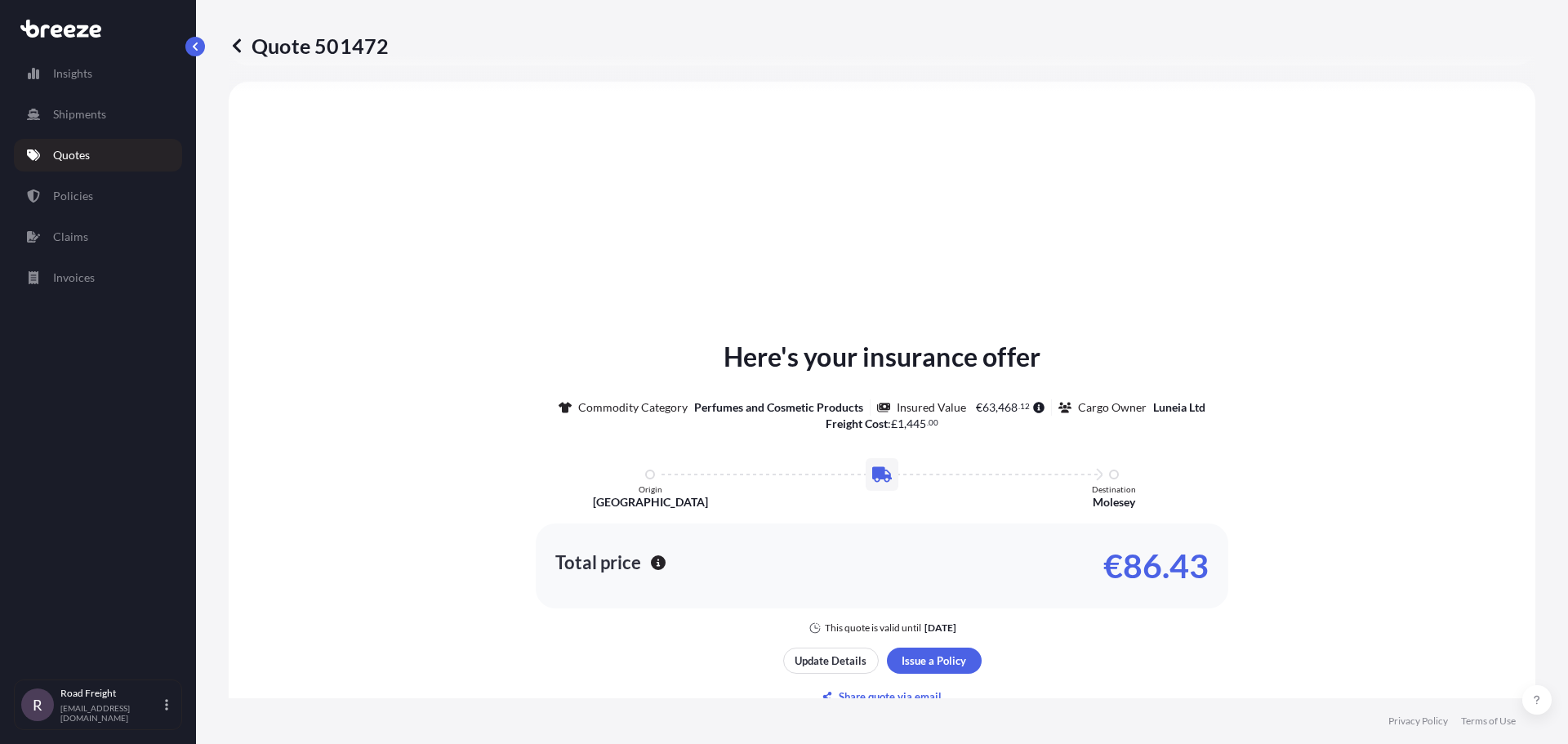
scroll to position [573, 0]
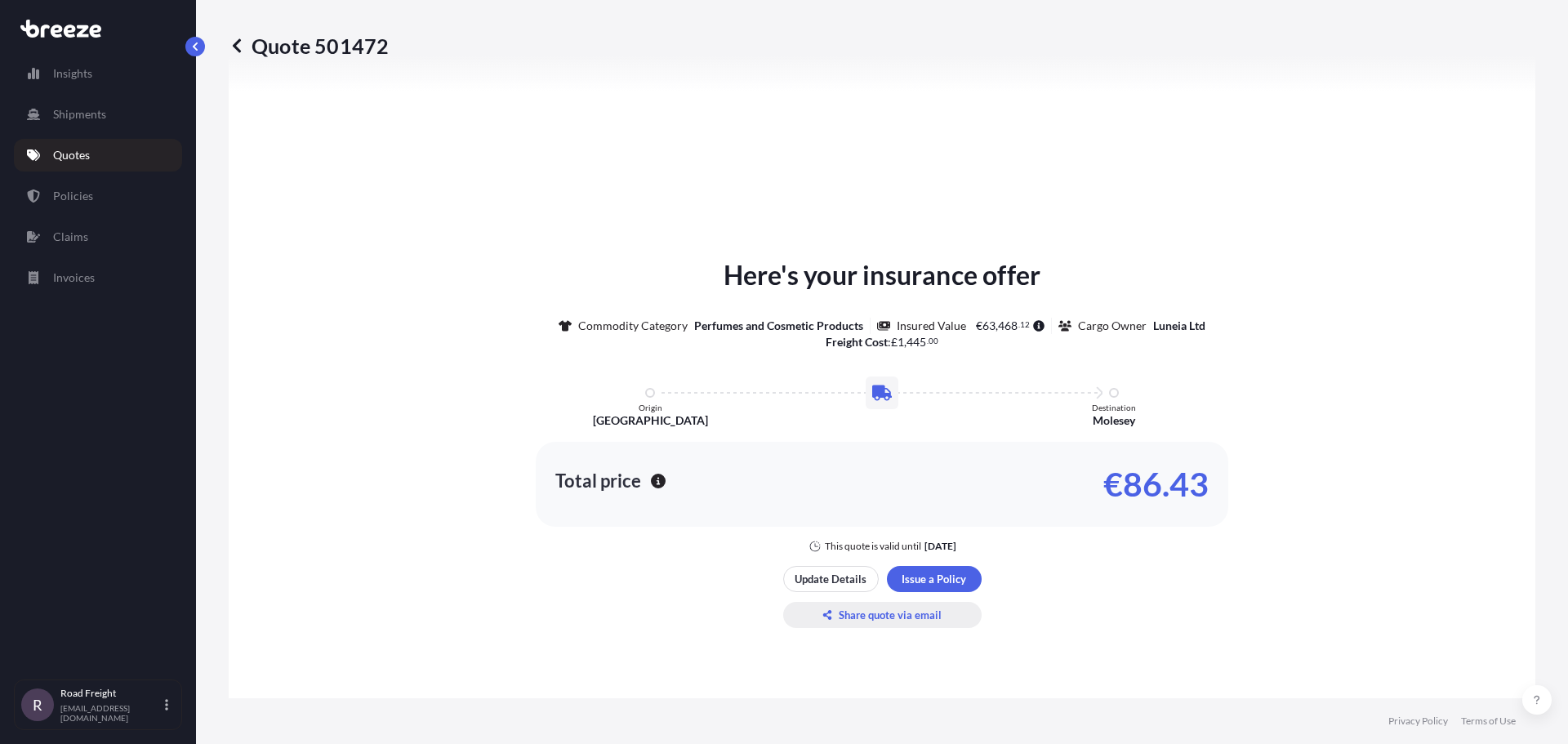
click at [874, 616] on p "Share quote via email" at bounding box center [890, 616] width 103 height 16
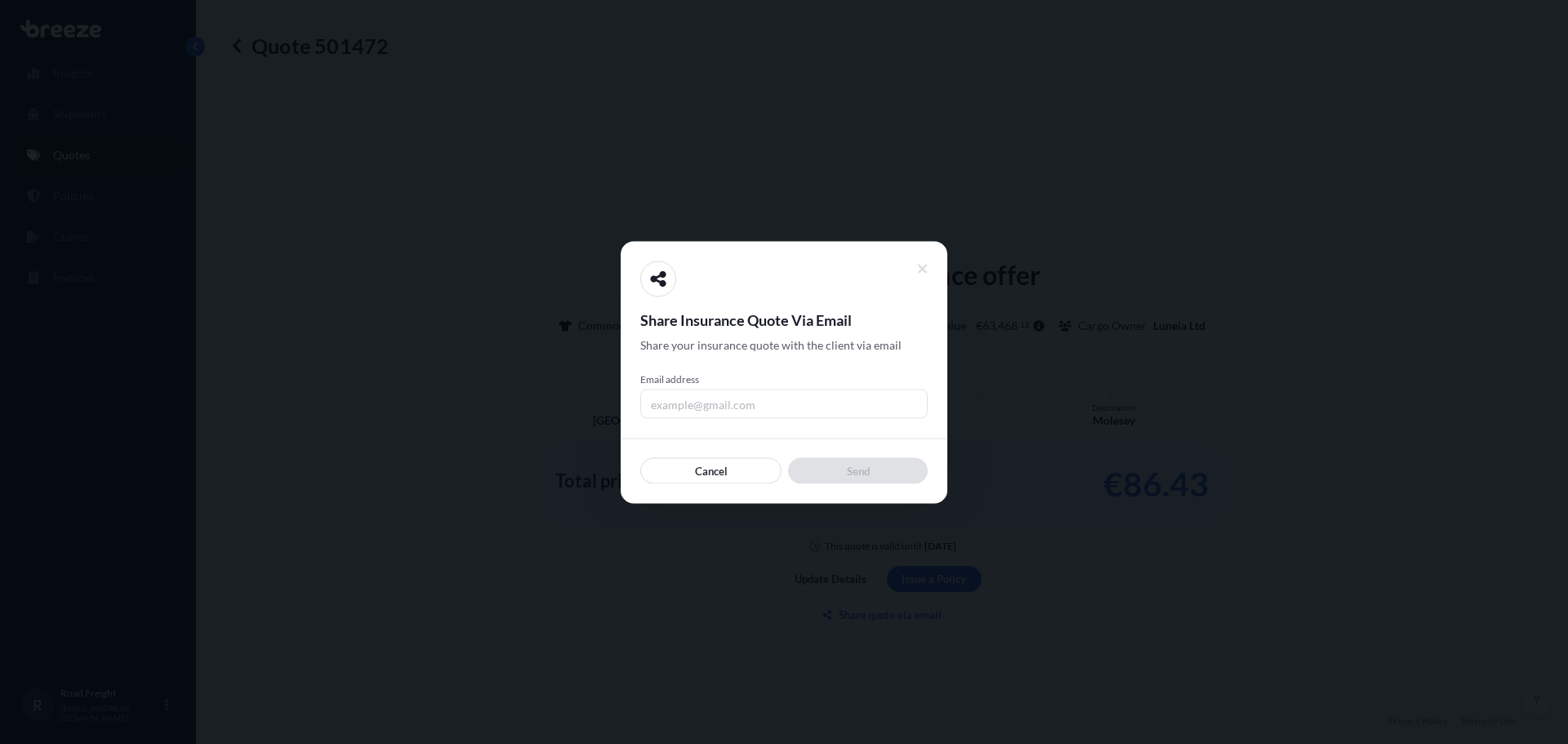
click at [705, 409] on input "Email address" at bounding box center [784, 403] width 287 height 30
type input "[EMAIL_ADDRESS][DOMAIN_NAME]"
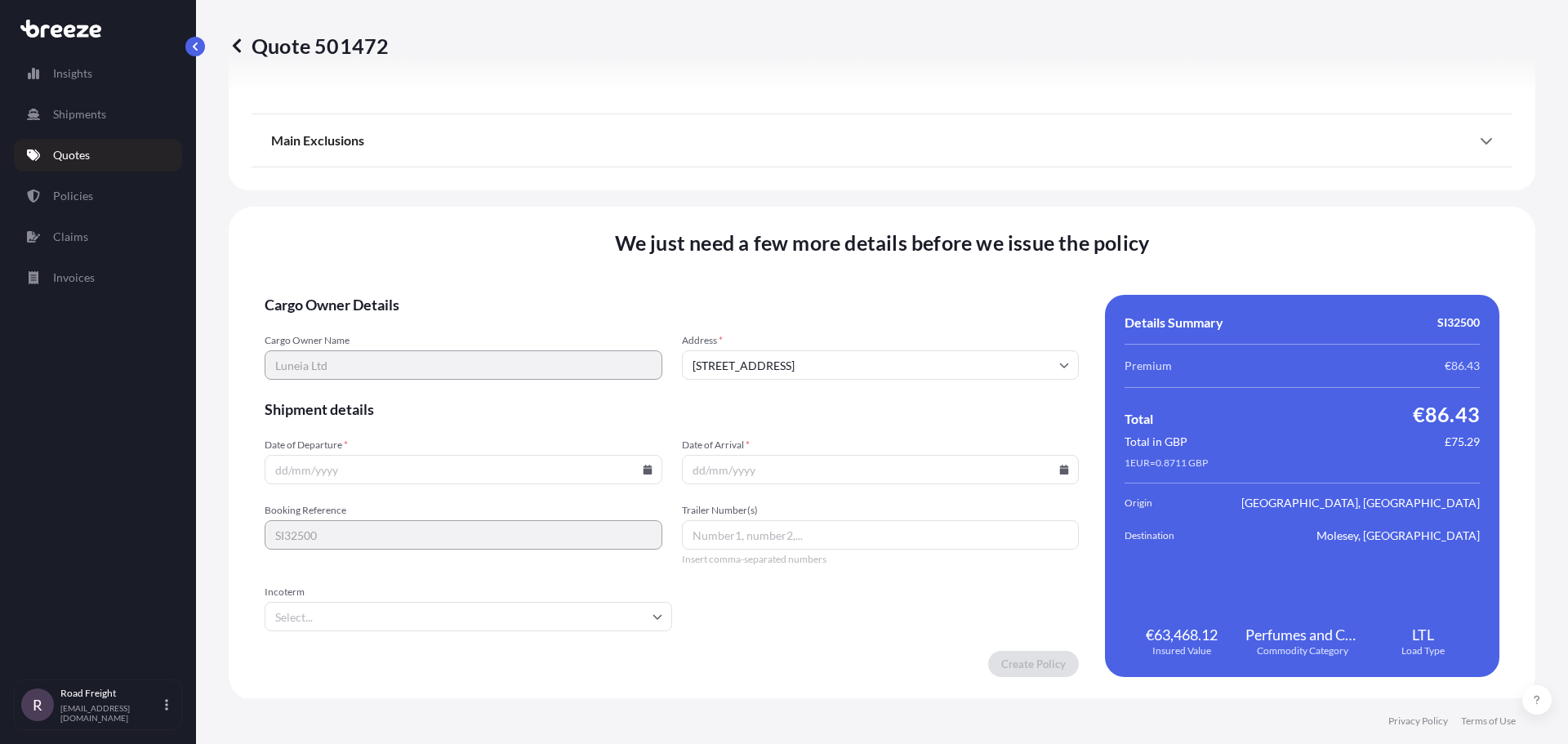
scroll to position [1849, 0]
click at [370, 471] on input "Date of Departure *" at bounding box center [463, 468] width 398 height 30
click at [643, 470] on icon at bounding box center [647, 468] width 9 height 10
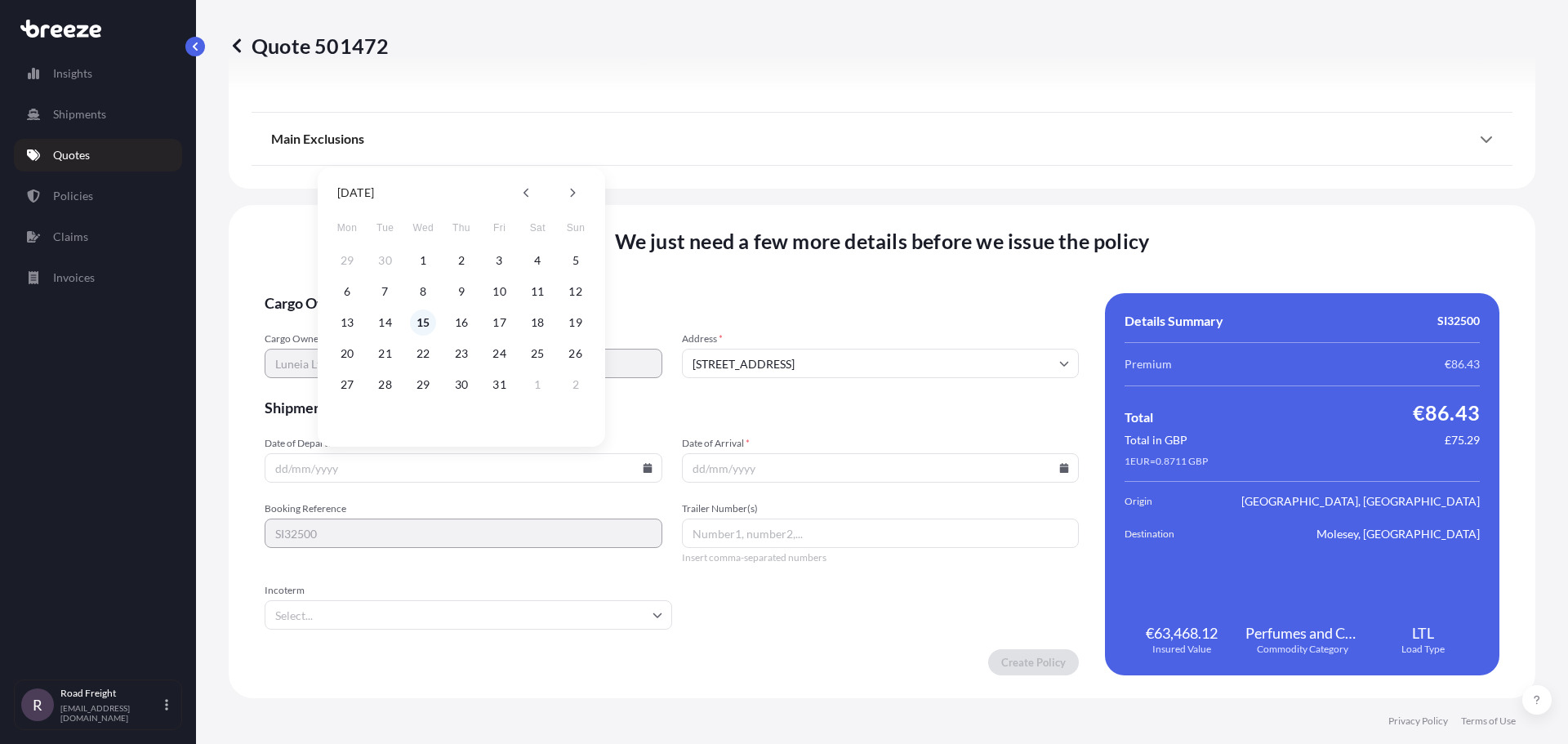
click at [419, 323] on button "15" at bounding box center [423, 323] width 26 height 26
type input "[DATE]"
click at [1060, 468] on icon at bounding box center [1064, 468] width 9 height 10
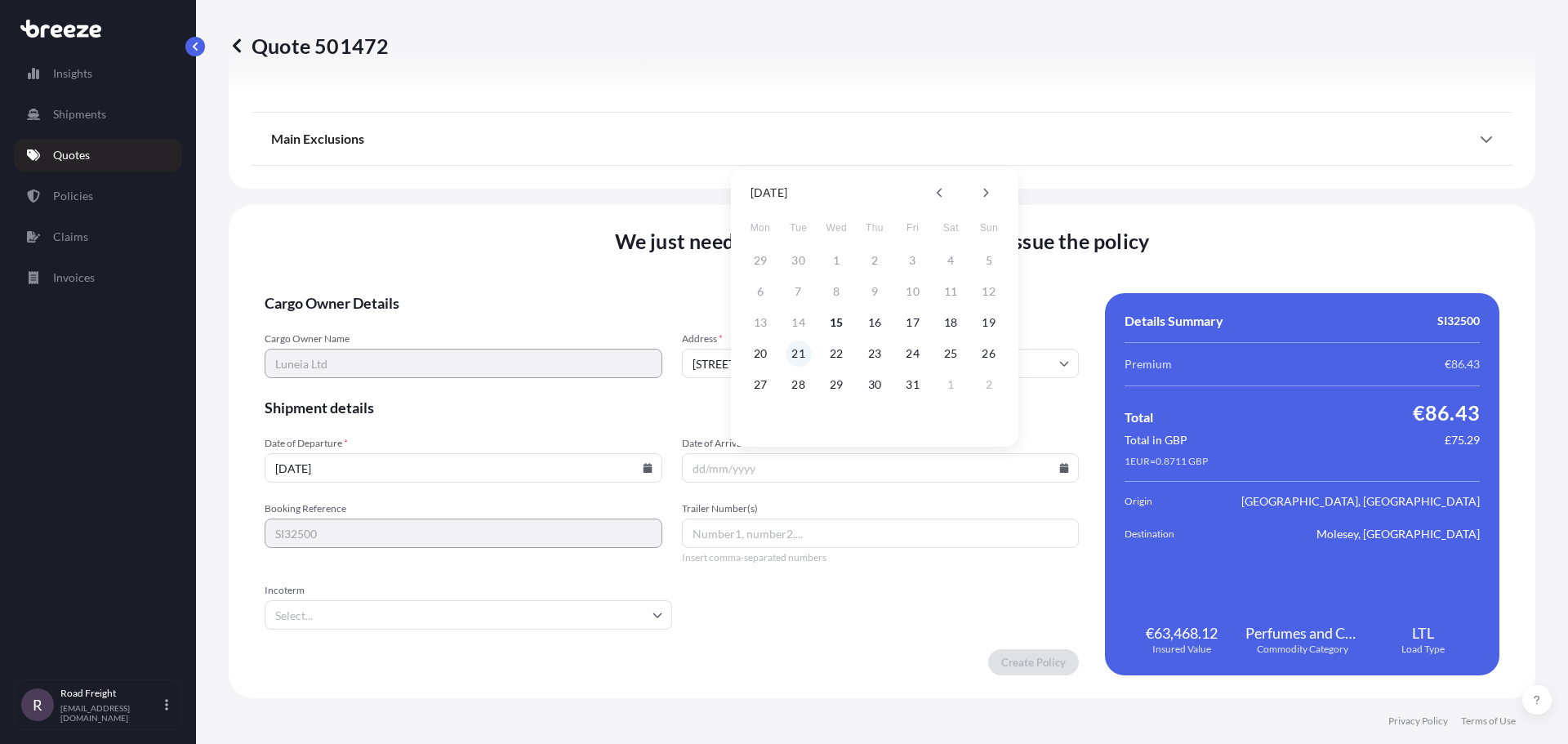
click at [799, 357] on button "21" at bounding box center [798, 353] width 26 height 26
type input "[DATE]"
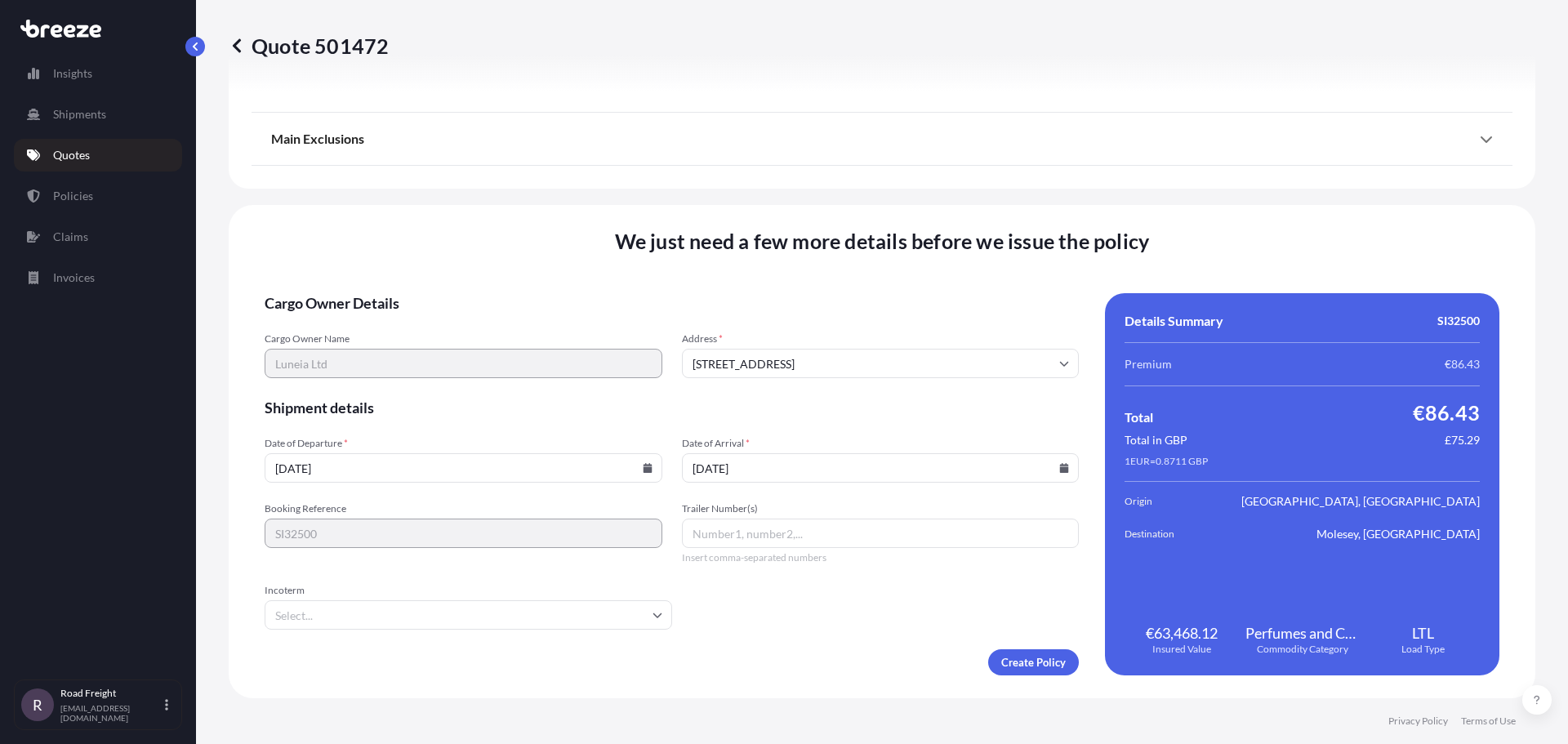
click at [727, 538] on input "Trailer Number(s)" at bounding box center [880, 533] width 398 height 30
click at [591, 616] on input "Incoterm" at bounding box center [469, 615] width 408 height 30
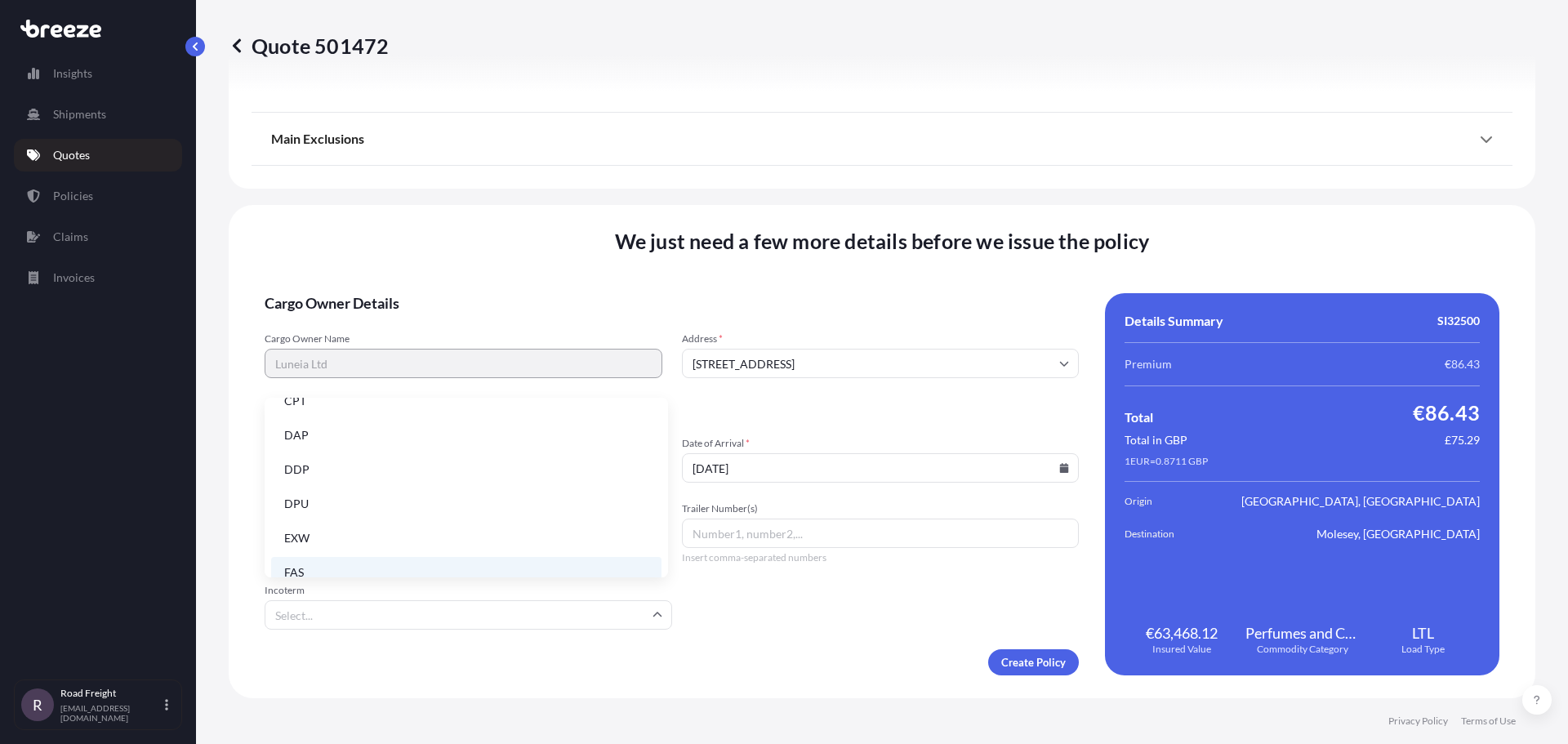
scroll to position [208, 0]
click at [293, 456] on li "EXW" at bounding box center [466, 453] width 391 height 31
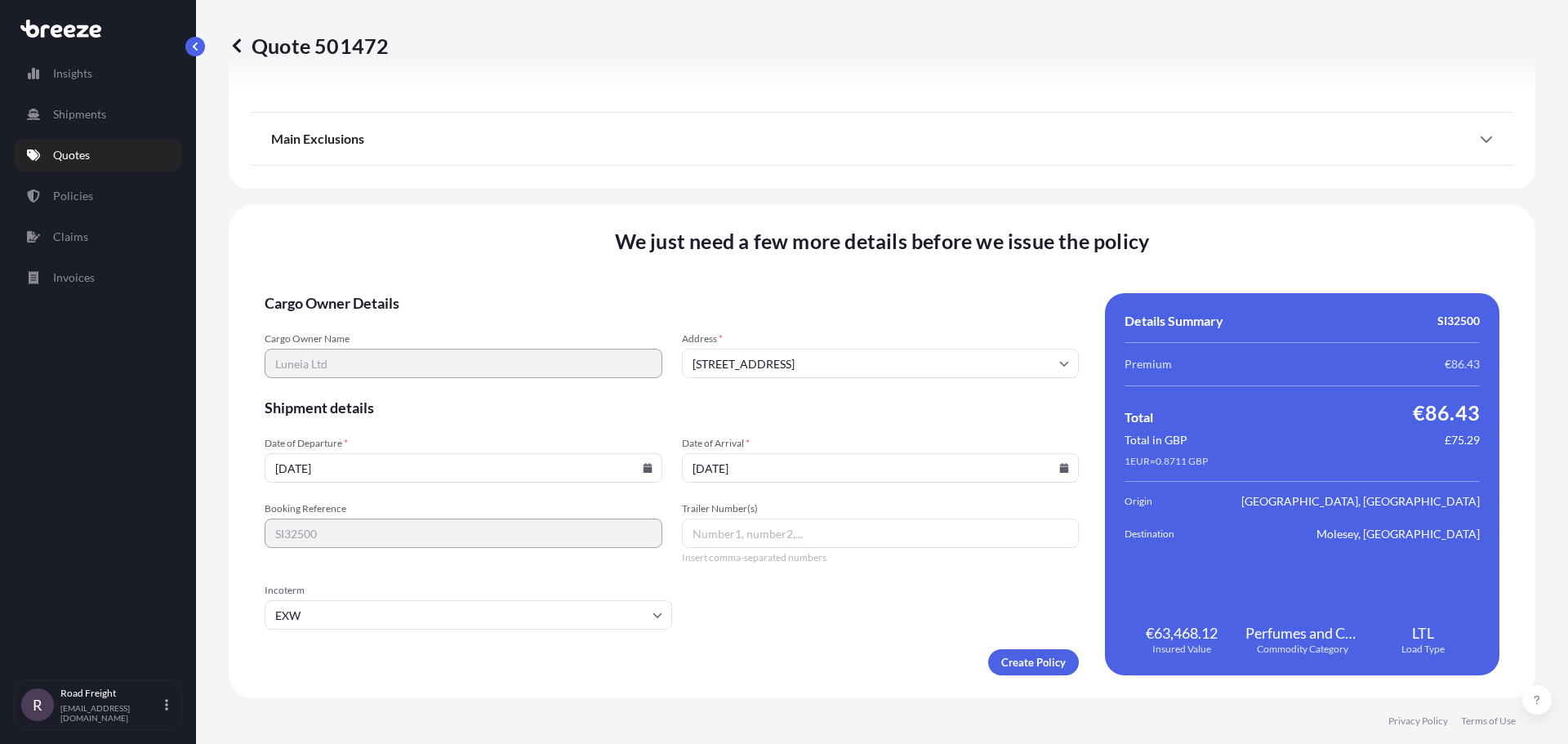
click at [730, 527] on input "Trailer Number(s)" at bounding box center [880, 533] width 398 height 30
paste input "P3EMA5/PGN73M8"
click at [739, 532] on input "P3EMA5/PGN73M8" at bounding box center [880, 533] width 398 height 30
type input "P3EMA5,PGN73M8"
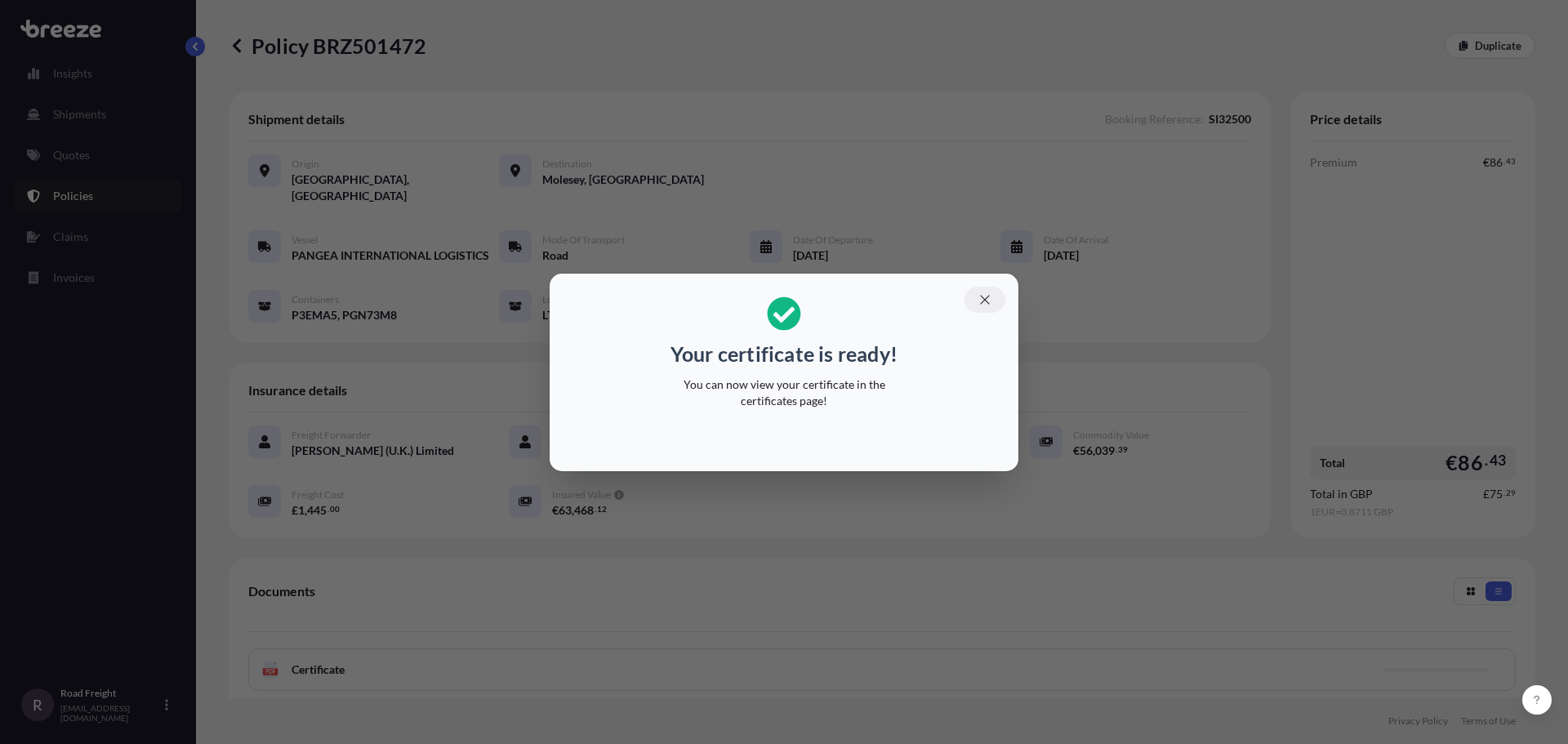
click at [981, 300] on icon "button" at bounding box center [985, 300] width 14 height 14
